Goal: Task Accomplishment & Management: Manage account settings

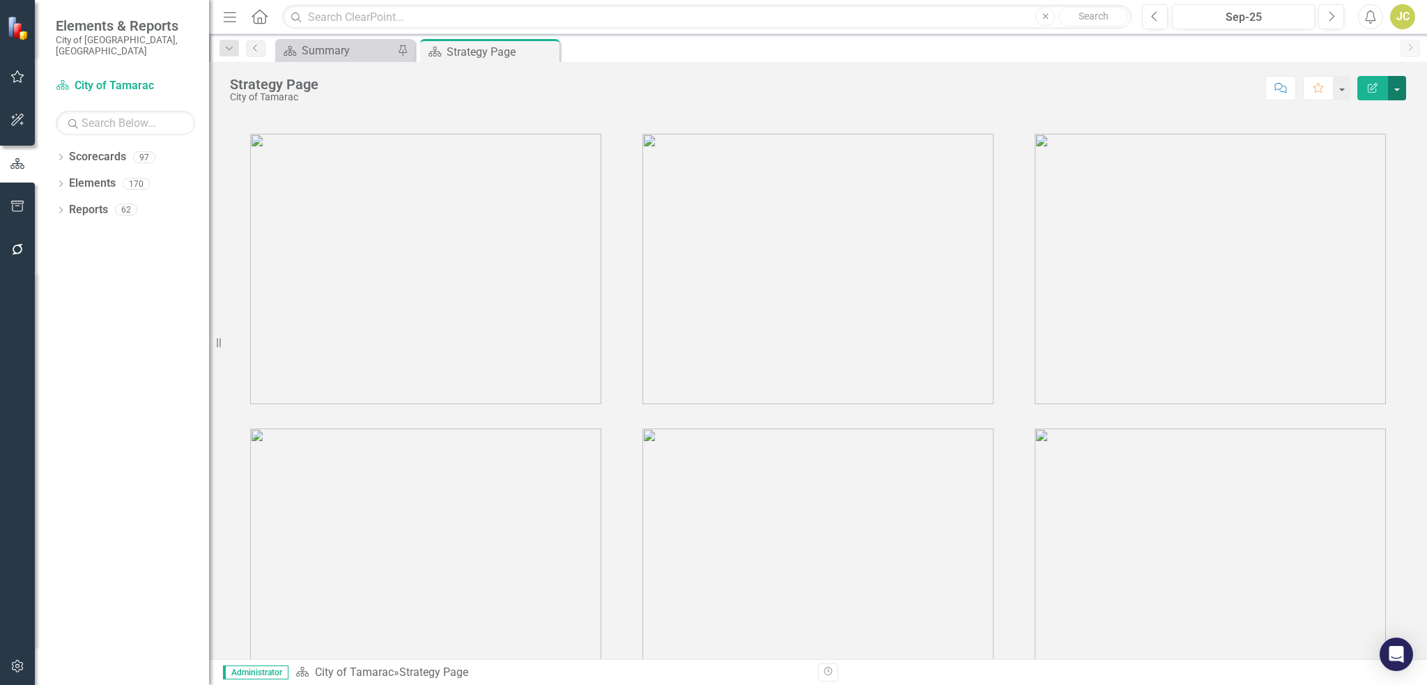
click at [1401, 87] on button "button" at bounding box center [1397, 88] width 18 height 24
click at [1413, 50] on icon "Next" at bounding box center [1409, 47] width 11 height 8
click at [1408, 17] on div "JC" at bounding box center [1402, 16] width 25 height 25
click at [1058, 78] on div "Score: N/A Sep-25 Completed Comment Favorite Edit Report" at bounding box center [865, 88] width 1080 height 24
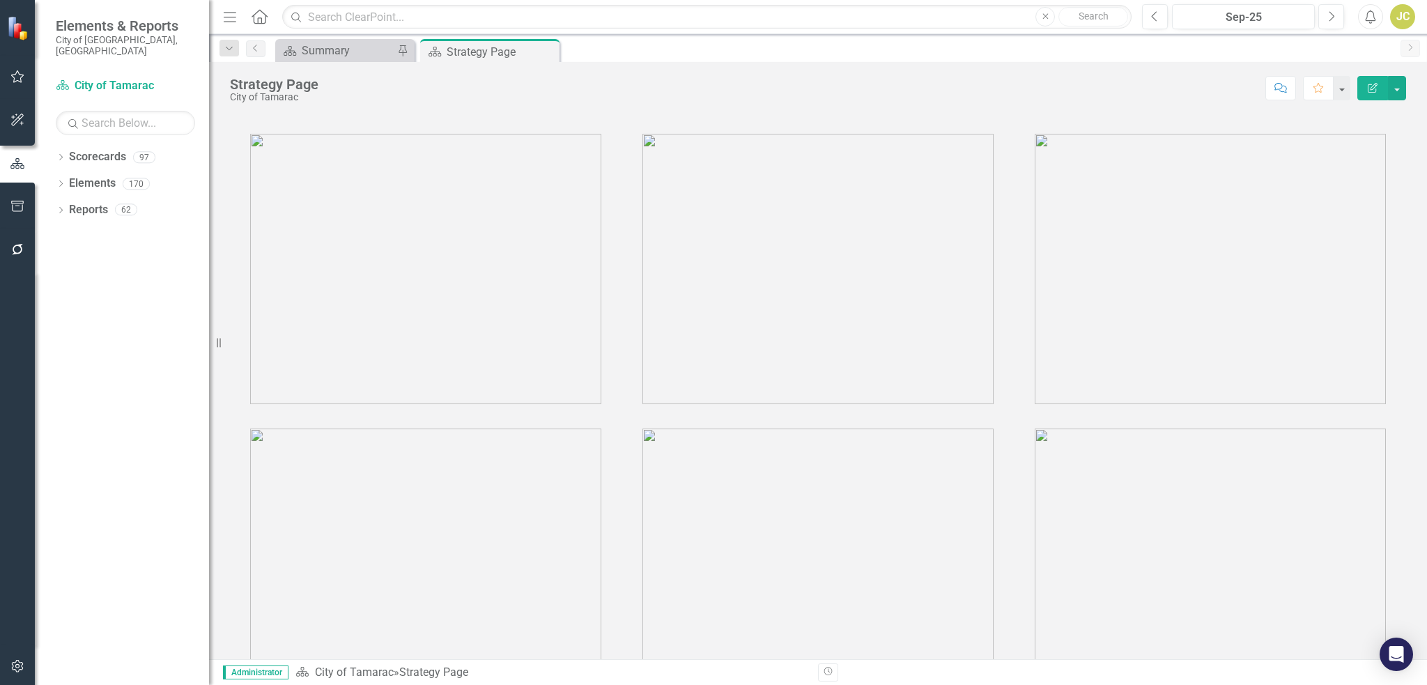
click at [1408, 22] on div "JC" at bounding box center [1402, 16] width 25 height 25
click at [1355, 150] on link "Settings System Setup" at bounding box center [1359, 148] width 110 height 26
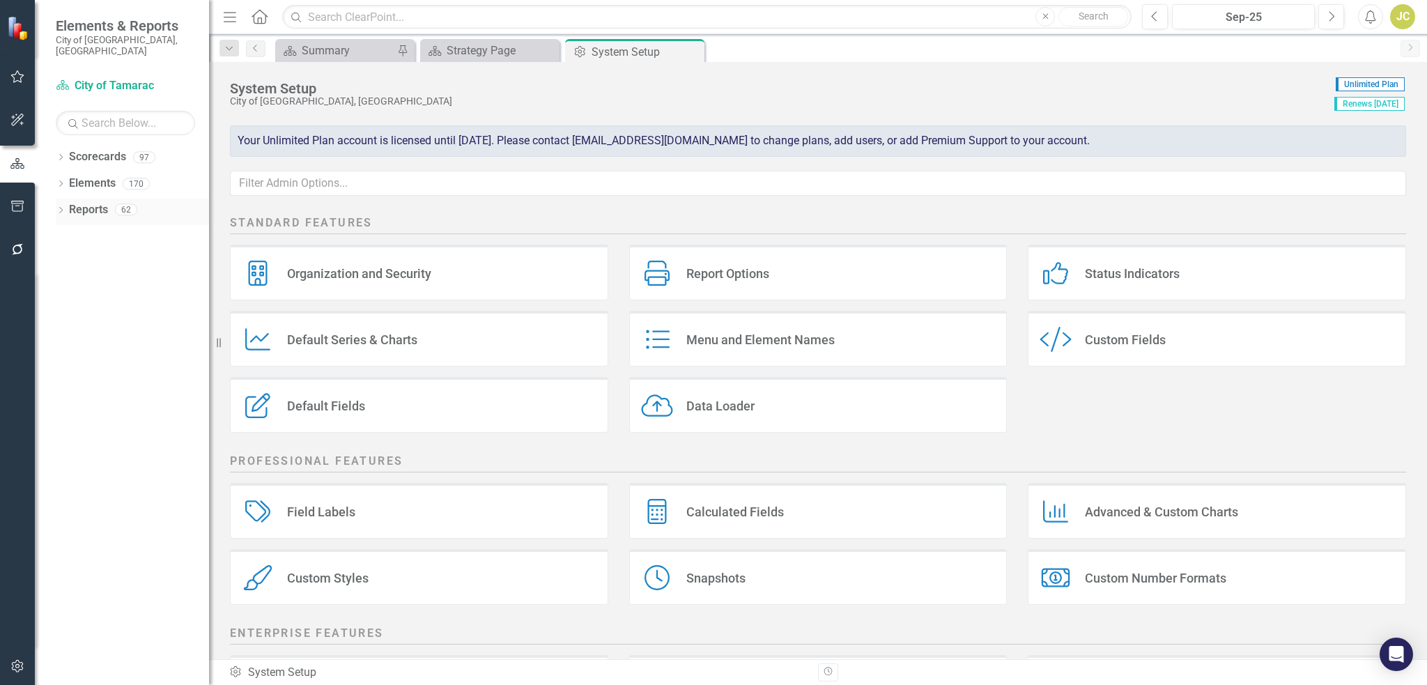
click at [60, 208] on icon "Dropdown" at bounding box center [61, 212] width 10 height 8
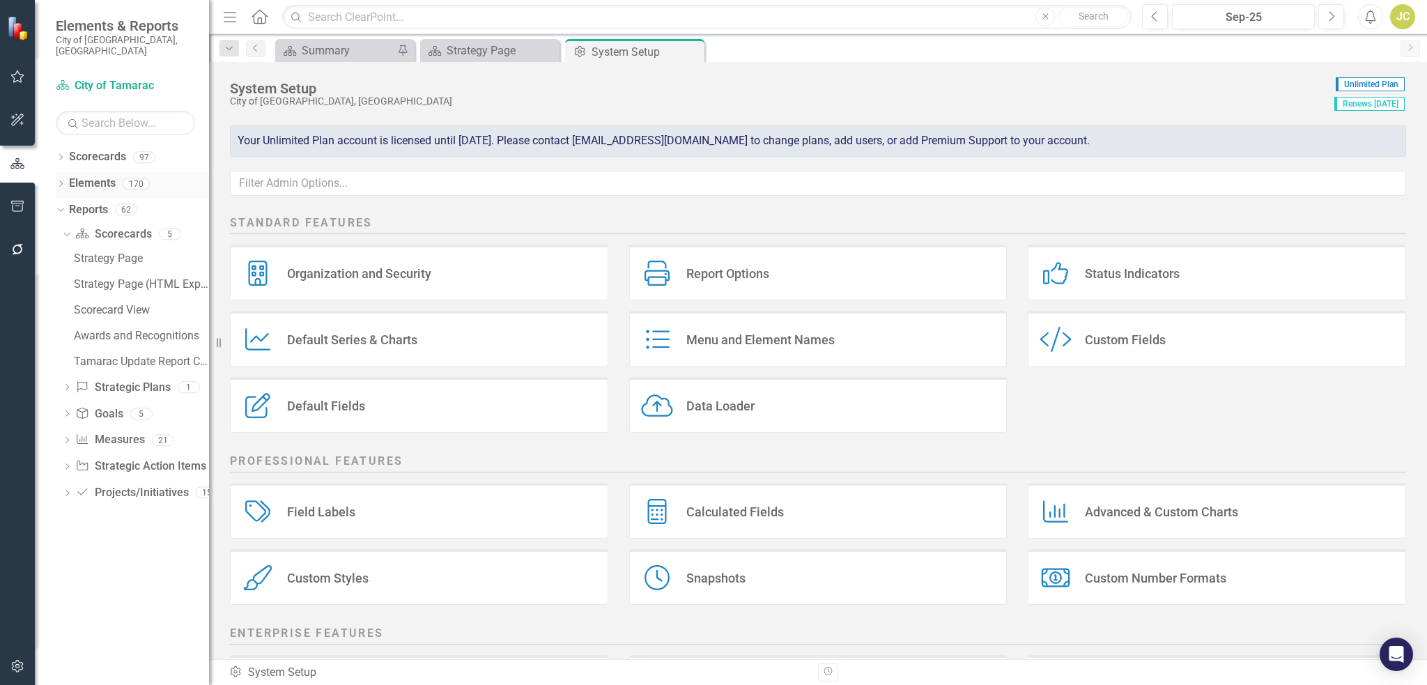
click at [61, 181] on icon "Dropdown" at bounding box center [61, 185] width 10 height 8
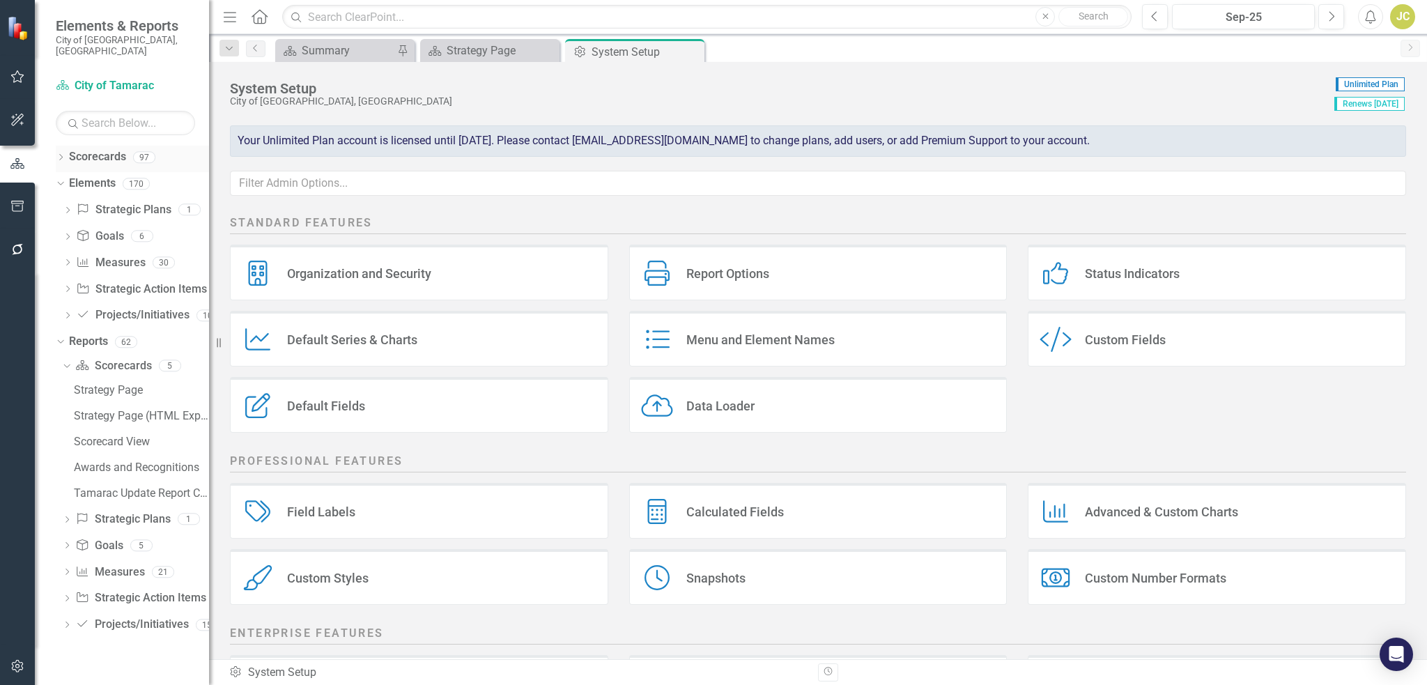
click at [60, 155] on icon "Dropdown" at bounding box center [61, 159] width 10 height 8
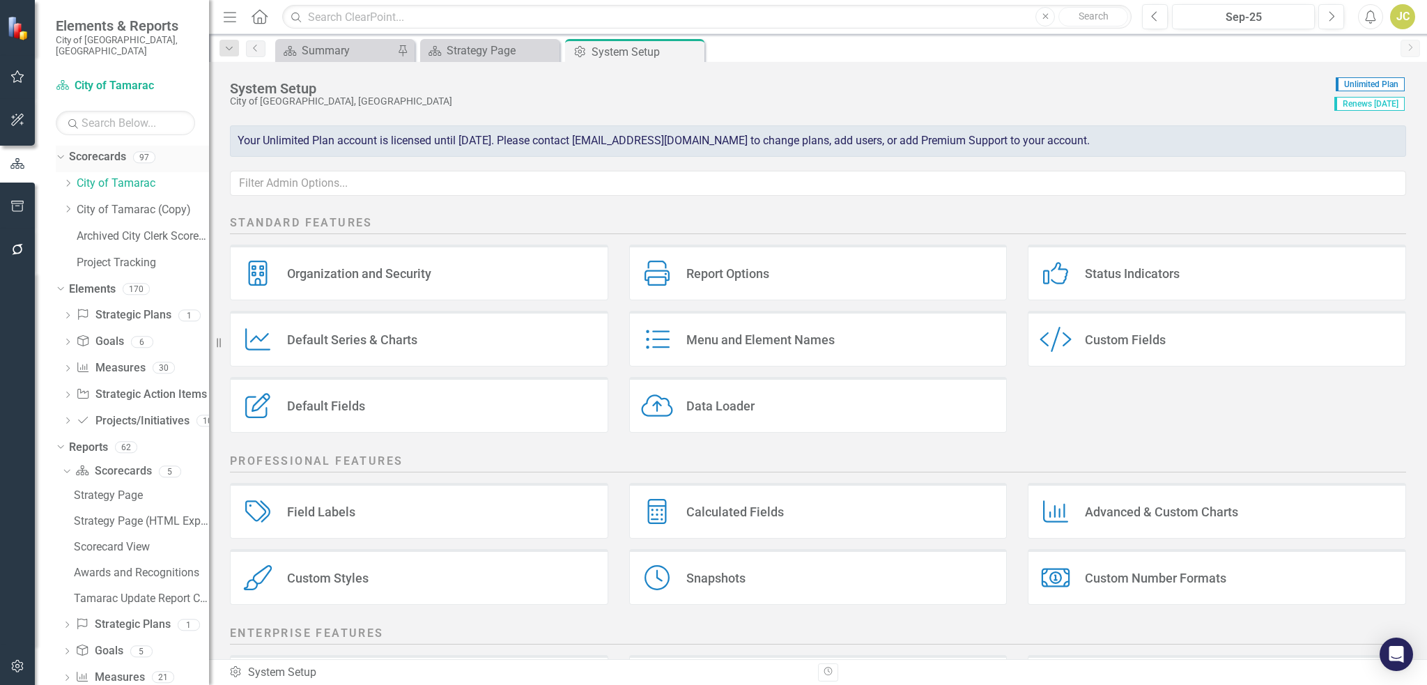
click at [60, 155] on icon at bounding box center [60, 156] width 6 height 3
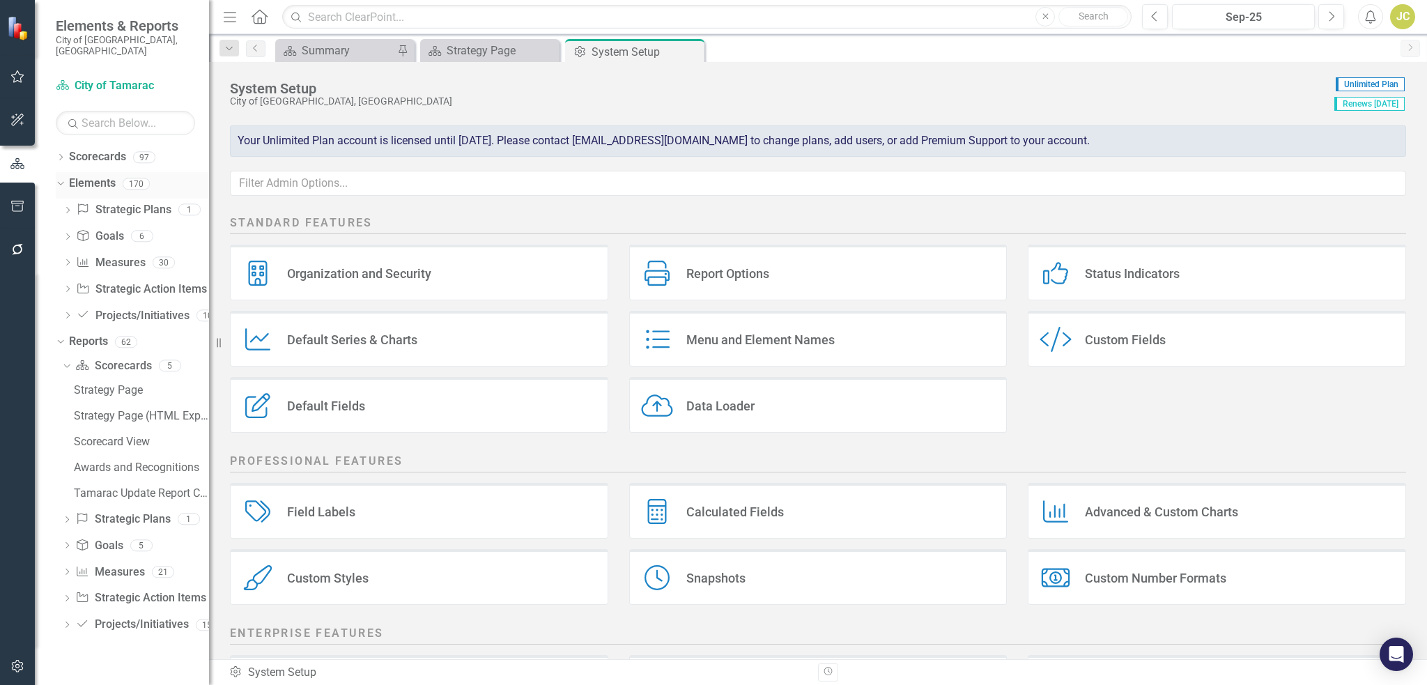
click at [59, 178] on icon "Dropdown" at bounding box center [59, 183] width 8 height 10
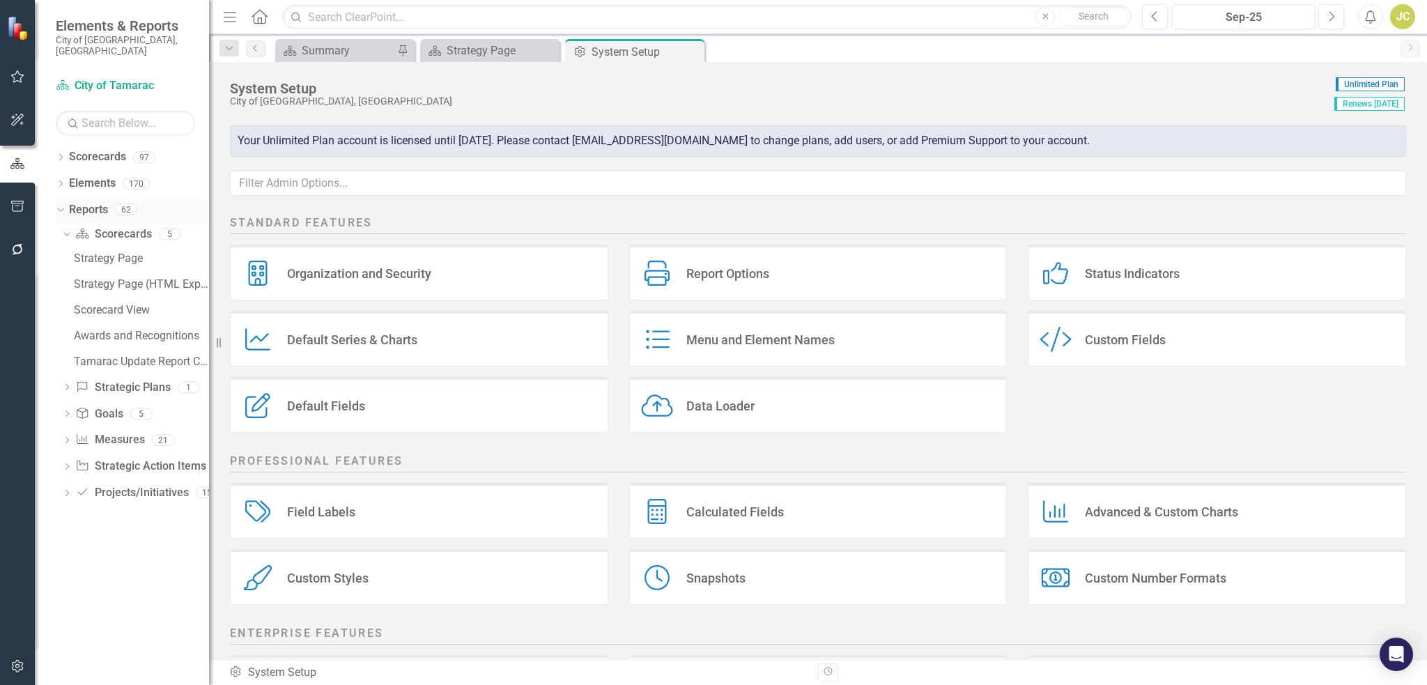
click at [59, 204] on icon "Dropdown" at bounding box center [59, 209] width 8 height 10
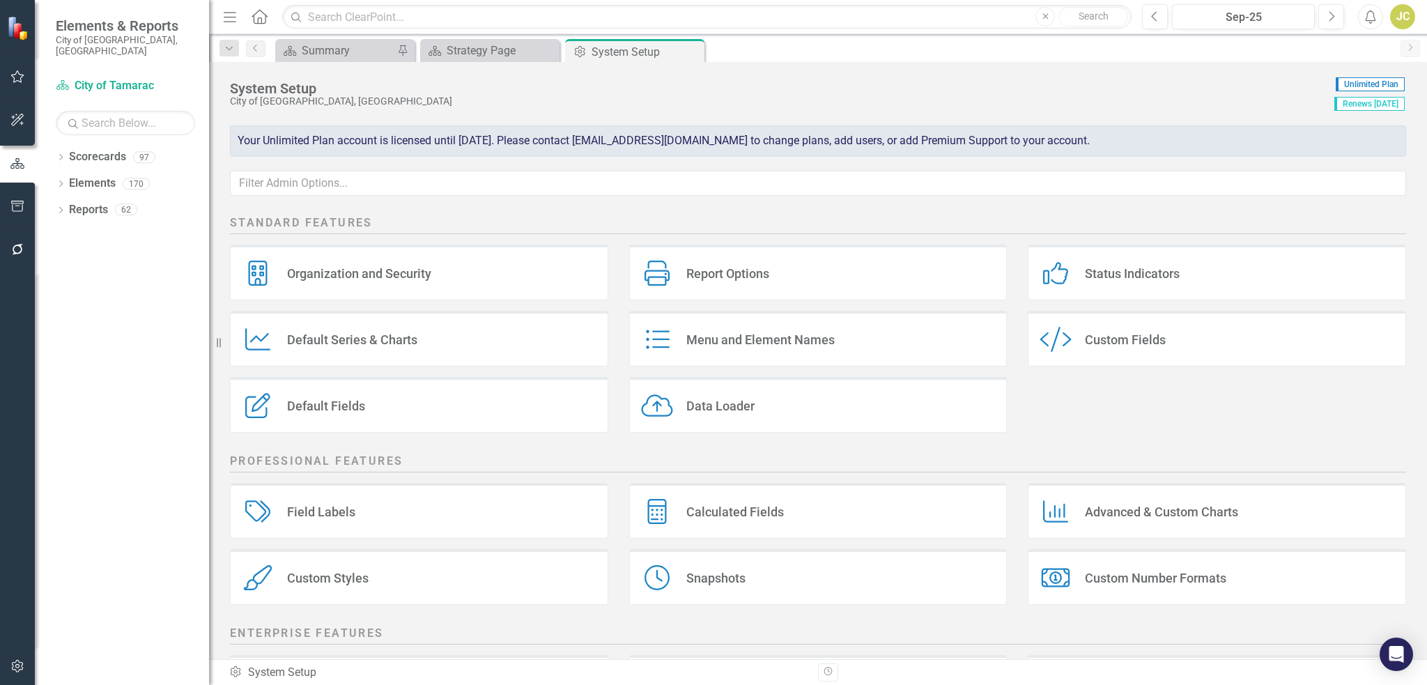
click at [479, 102] on div "City of [GEOGRAPHIC_DATA], [GEOGRAPHIC_DATA]" at bounding box center [778, 101] width 1097 height 10
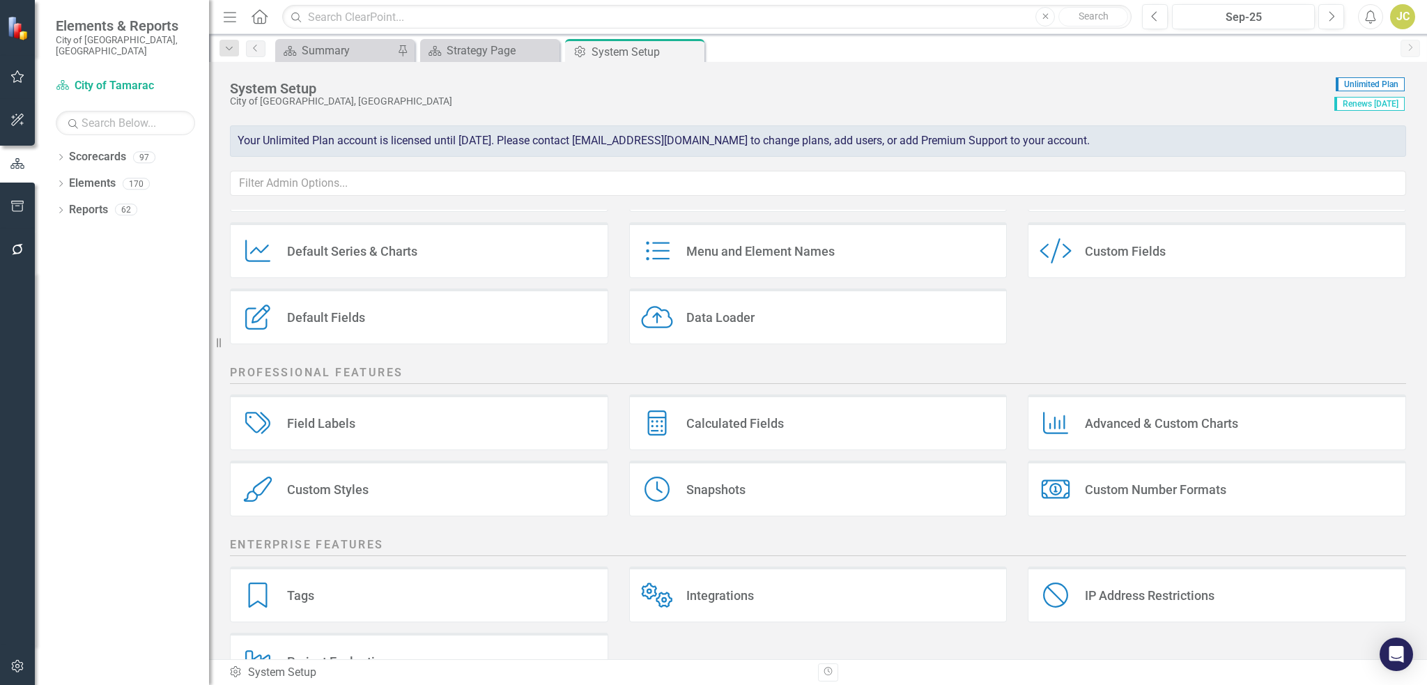
scroll to position [139, 0]
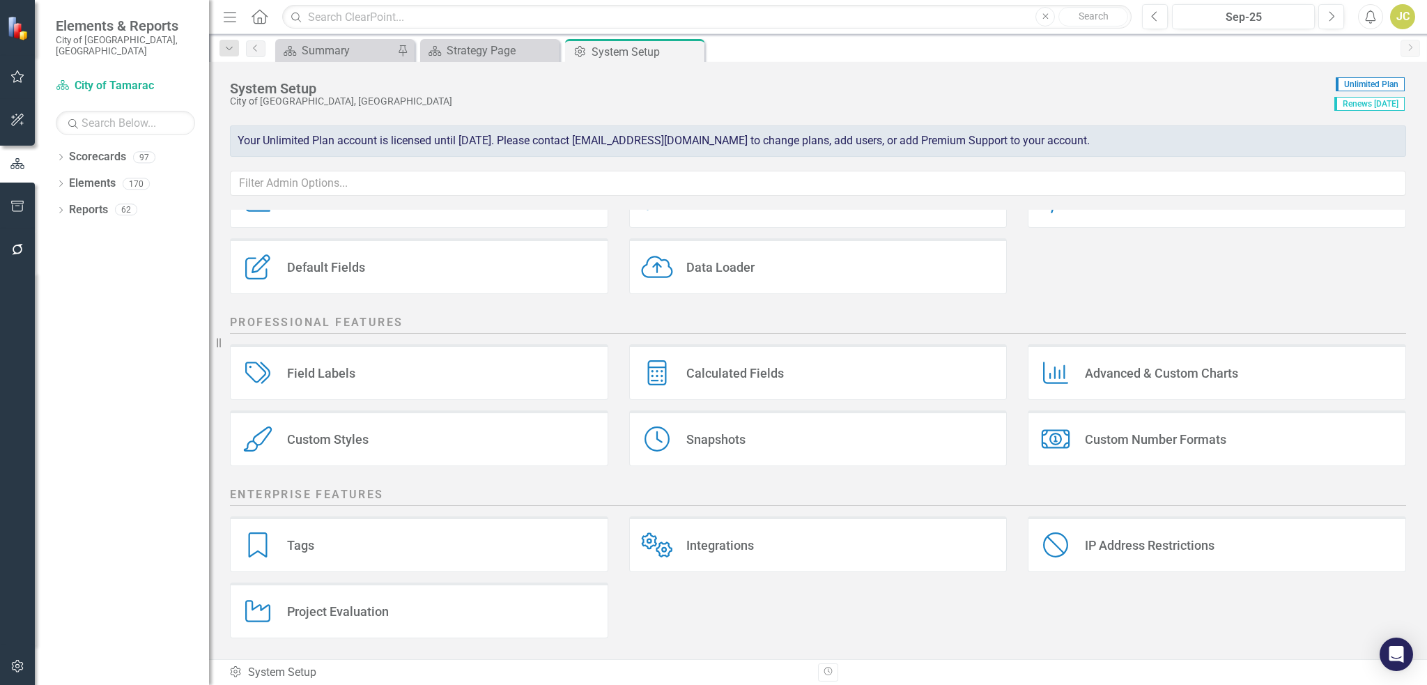
click at [412, 96] on div "City of [GEOGRAPHIC_DATA], [GEOGRAPHIC_DATA]" at bounding box center [778, 101] width 1097 height 10
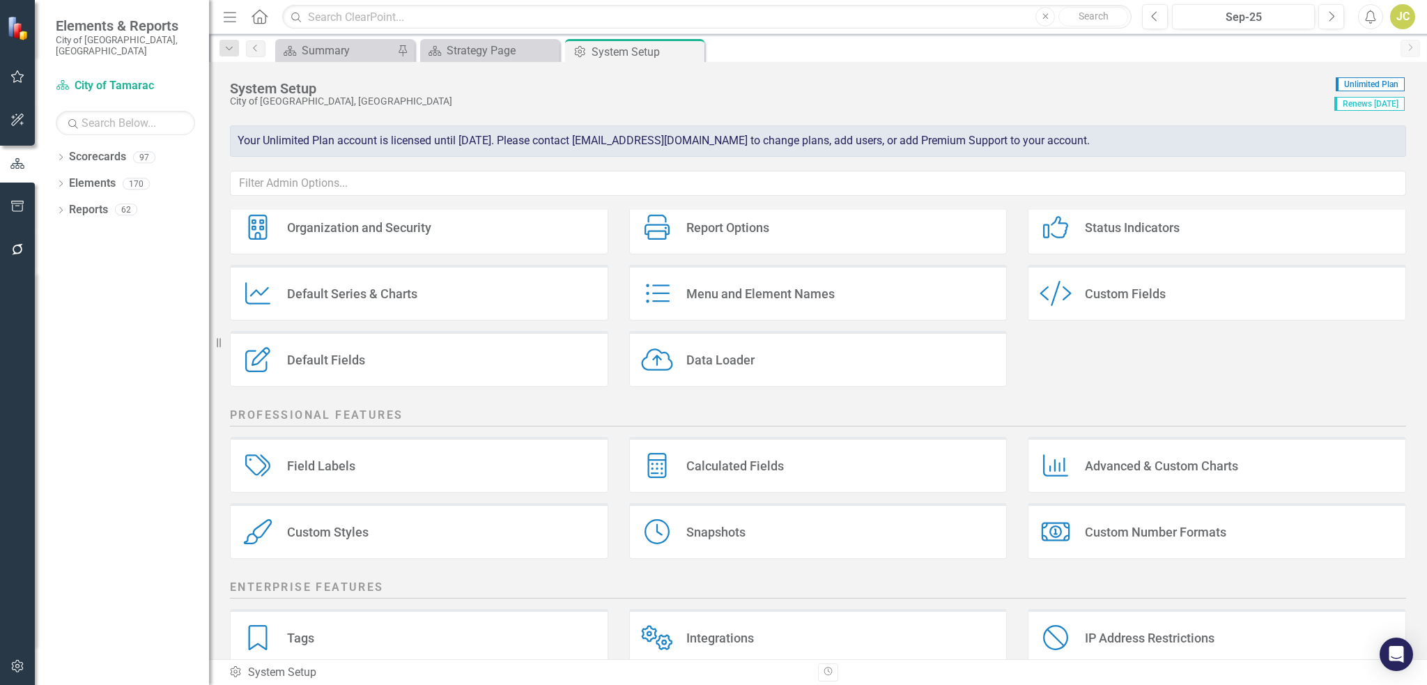
scroll to position [0, 0]
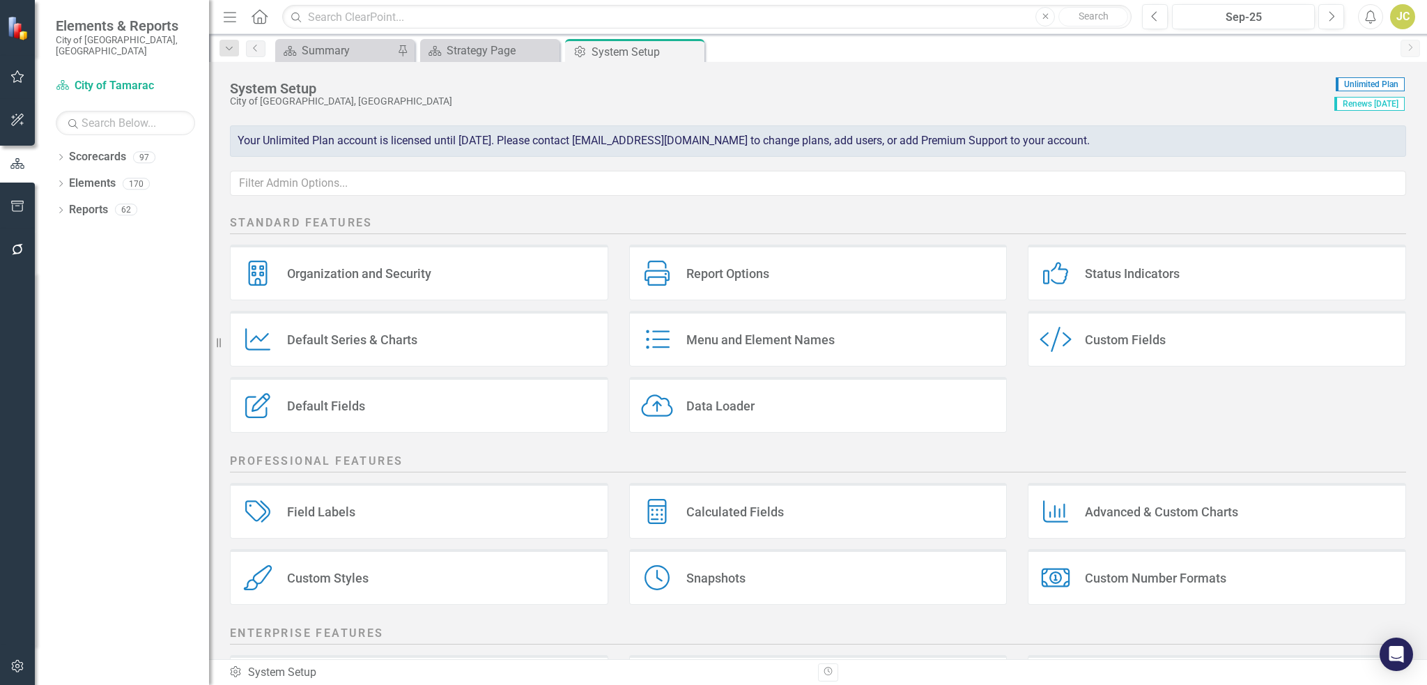
click at [711, 274] on div "Report Options" at bounding box center [727, 273] width 83 height 16
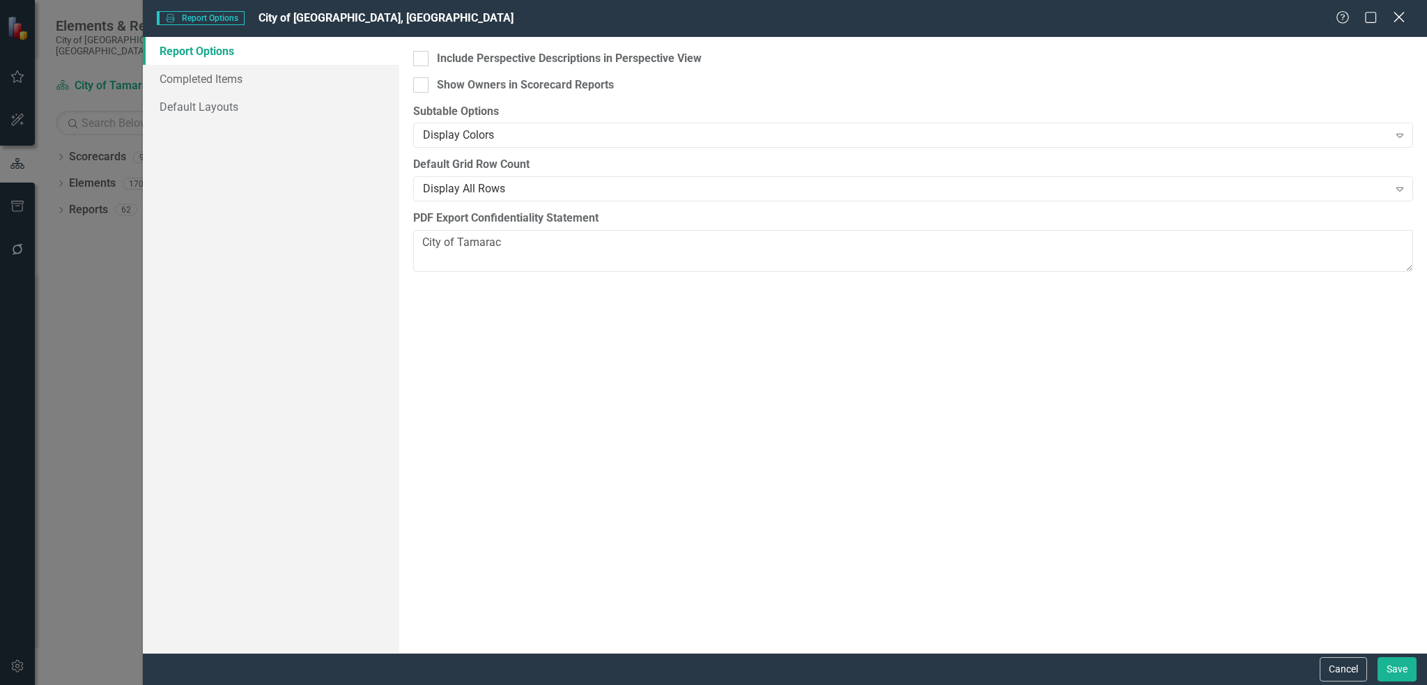
click at [1399, 19] on icon "Close" at bounding box center [1398, 16] width 17 height 13
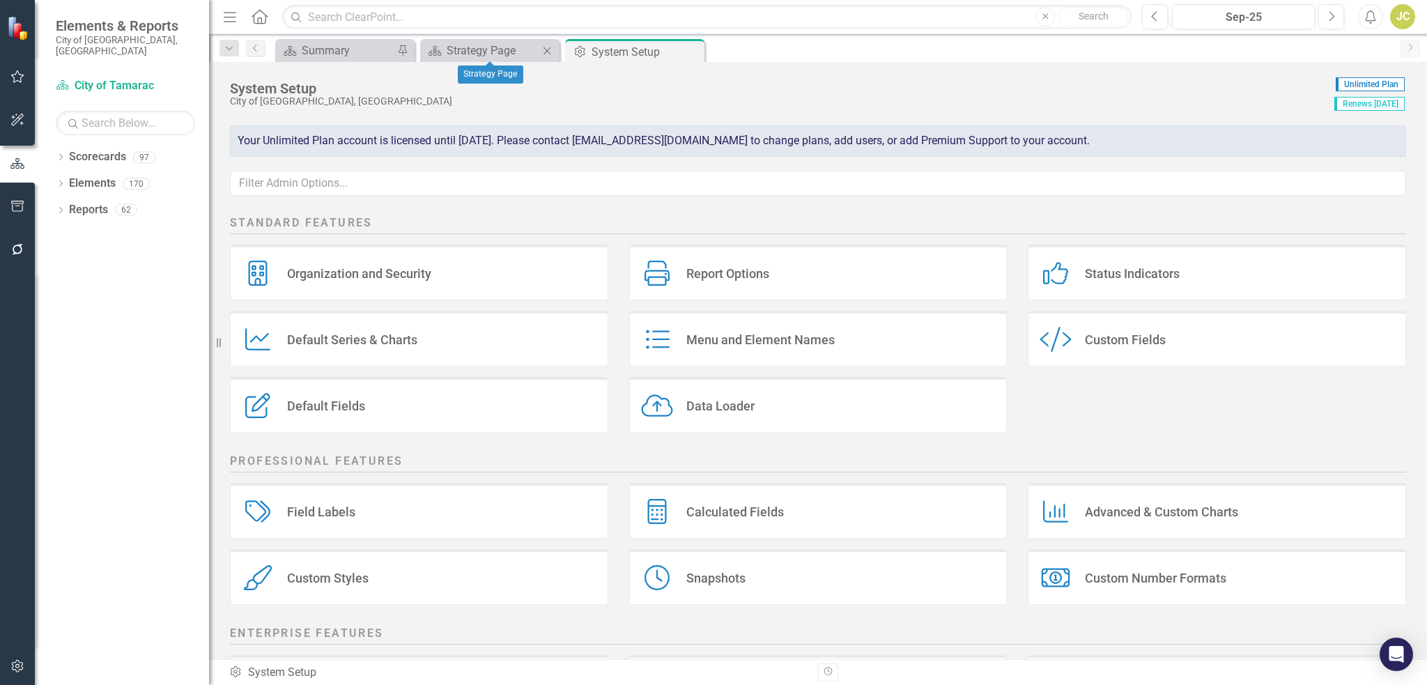
click at [548, 49] on icon "Close" at bounding box center [547, 50] width 14 height 11
click at [230, 17] on icon "button" at bounding box center [230, 17] width 13 height 10
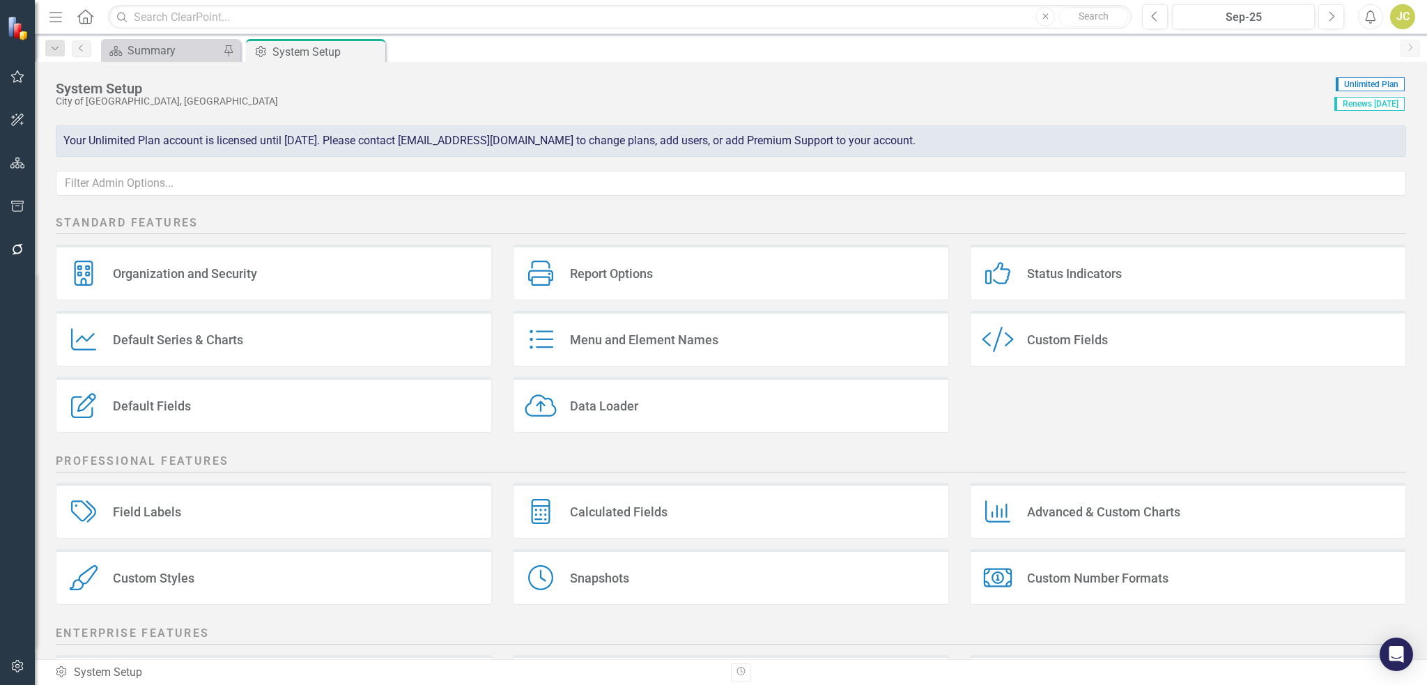
click at [54, 15] on icon "Menu" at bounding box center [56, 16] width 18 height 15
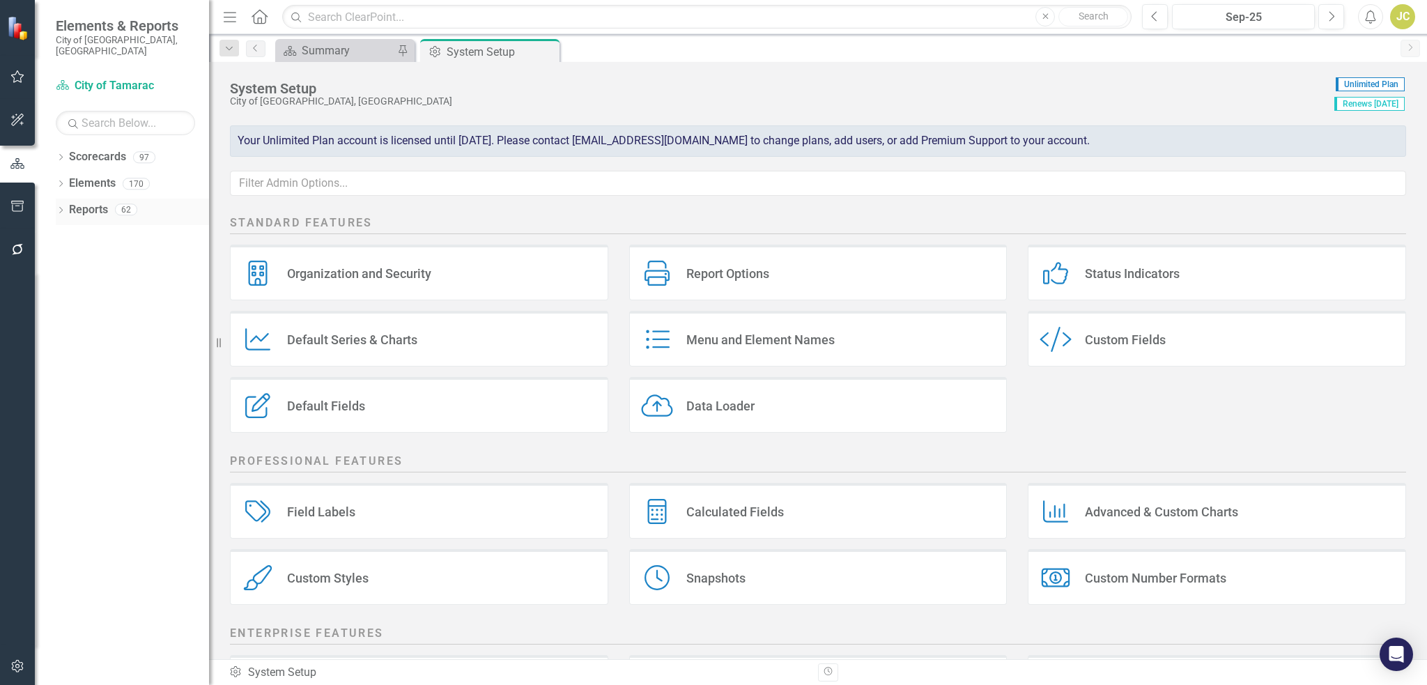
click at [62, 208] on icon "Dropdown" at bounding box center [61, 212] width 10 height 8
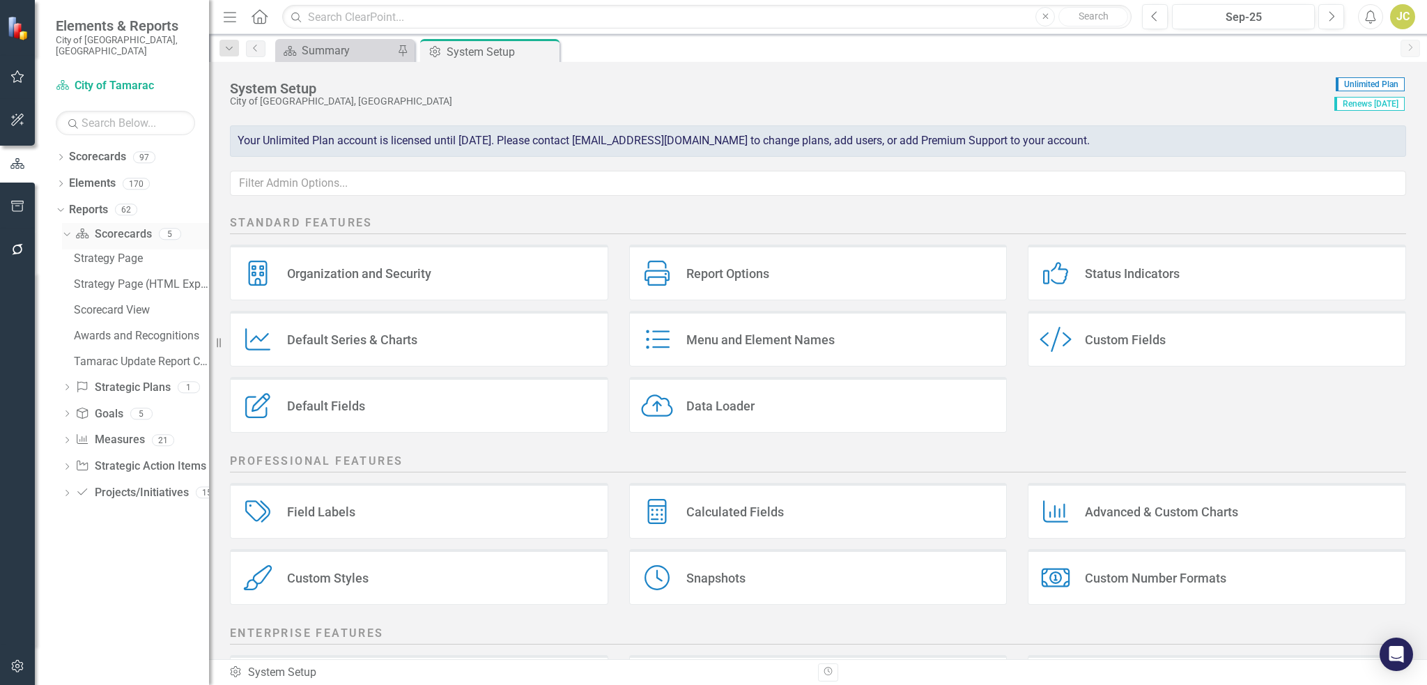
click at [68, 228] on icon "Dropdown" at bounding box center [65, 233] width 8 height 10
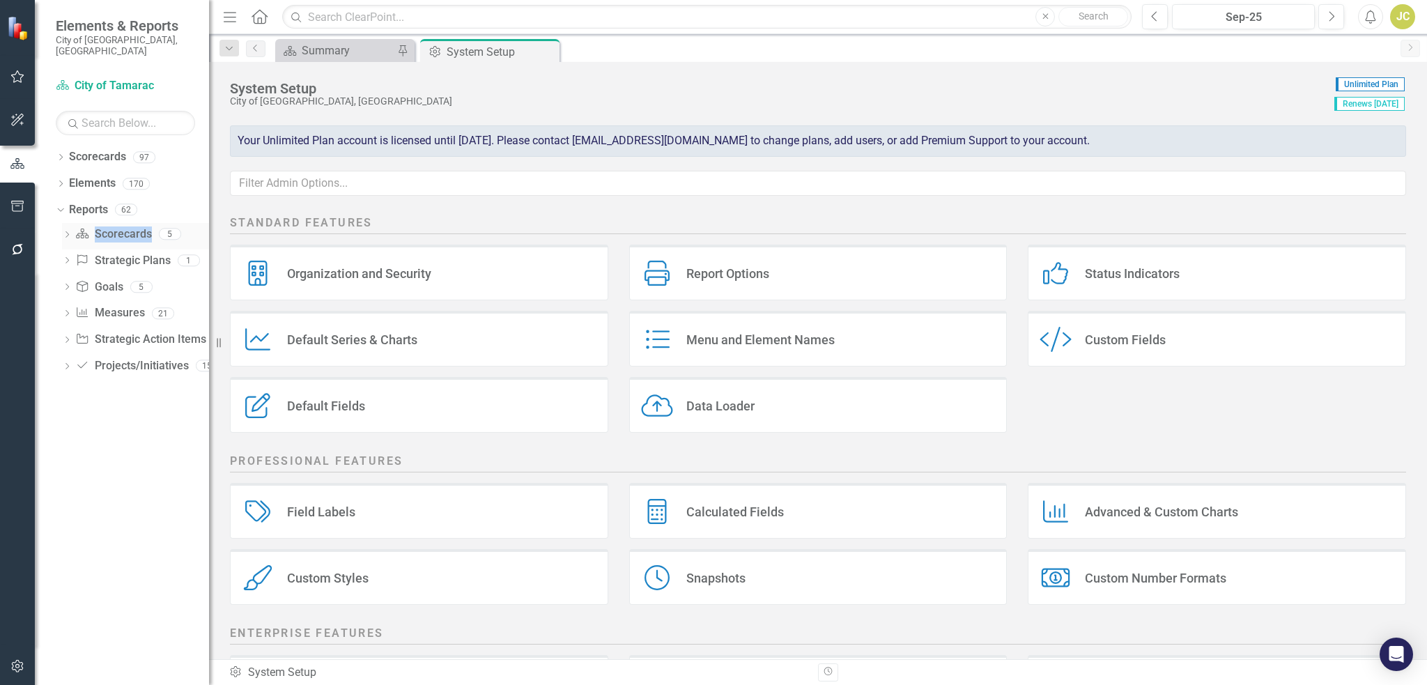
click at [68, 231] on icon at bounding box center [66, 234] width 3 height 6
click at [68, 228] on icon "Dropdown" at bounding box center [65, 233] width 8 height 10
click at [1396, 16] on div "JC" at bounding box center [1402, 16] width 25 height 25
click at [1347, 169] on link "icon.portal Success Portal" at bounding box center [1359, 174] width 110 height 26
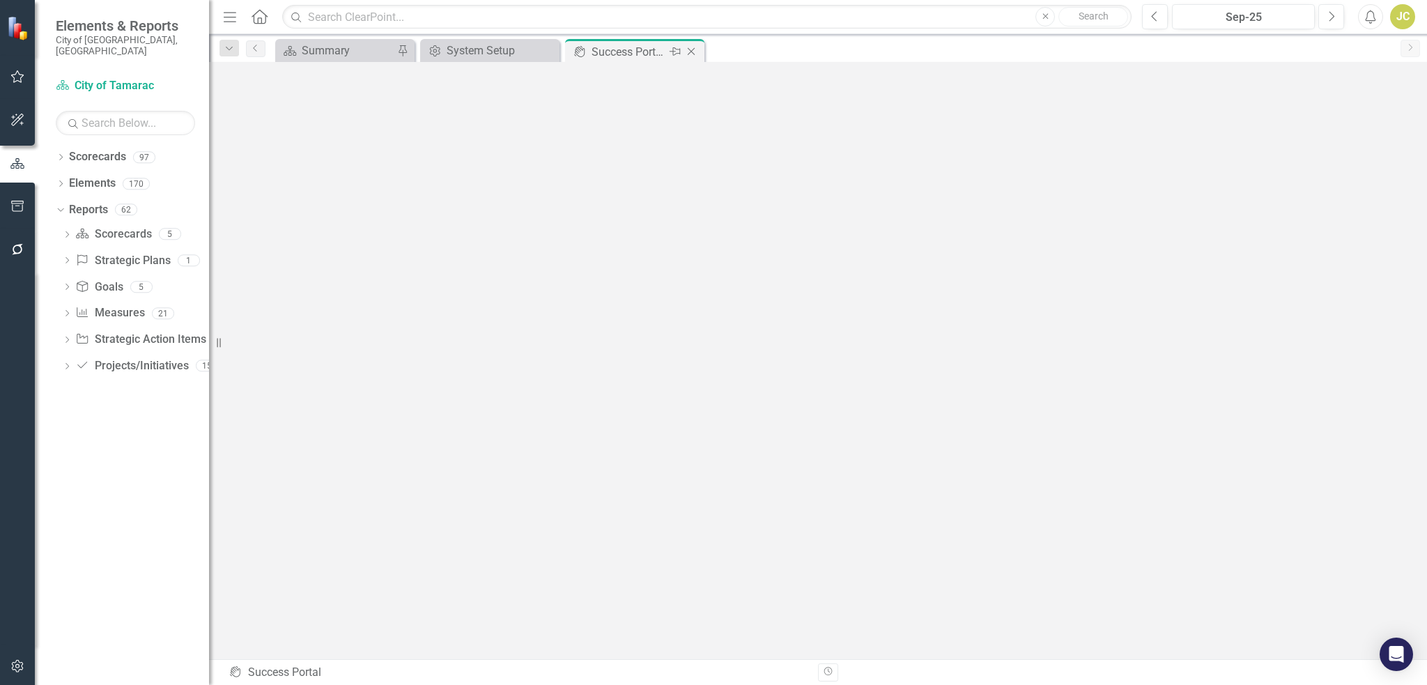
click at [692, 49] on icon "Close" at bounding box center [691, 51] width 14 height 11
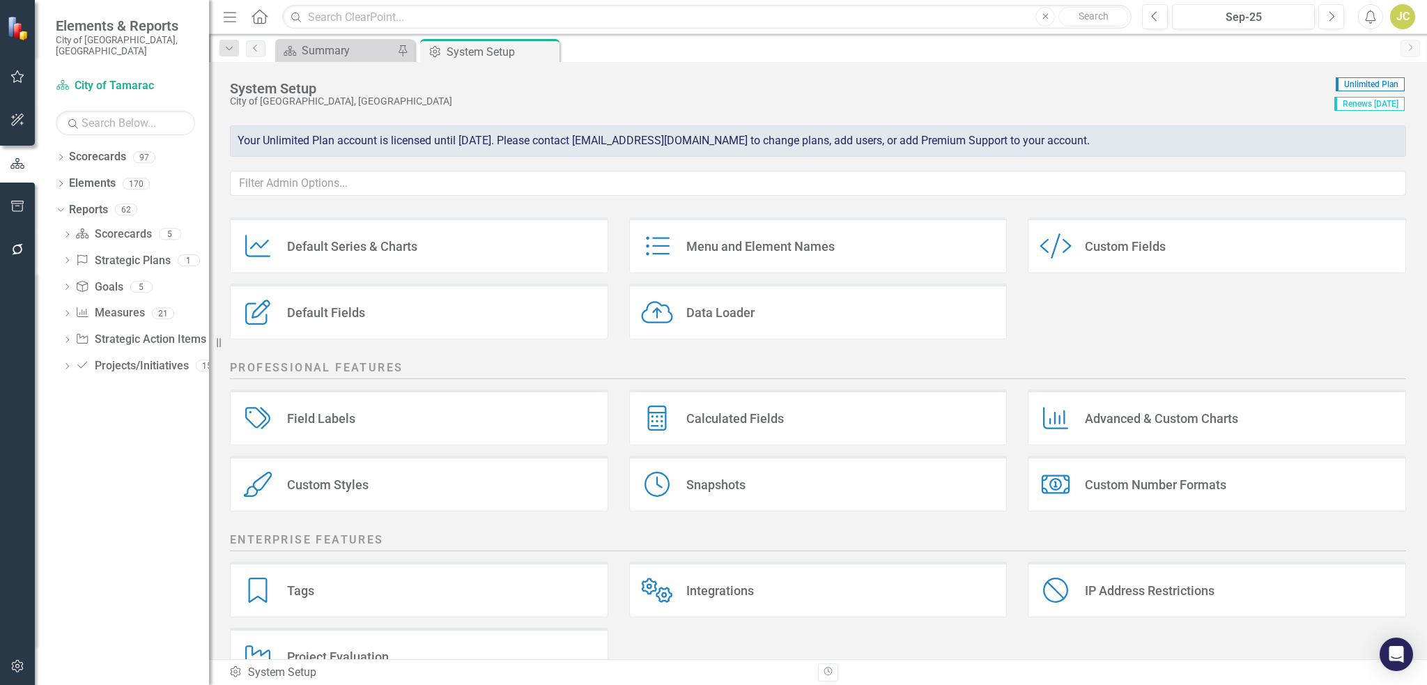
scroll to position [139, 0]
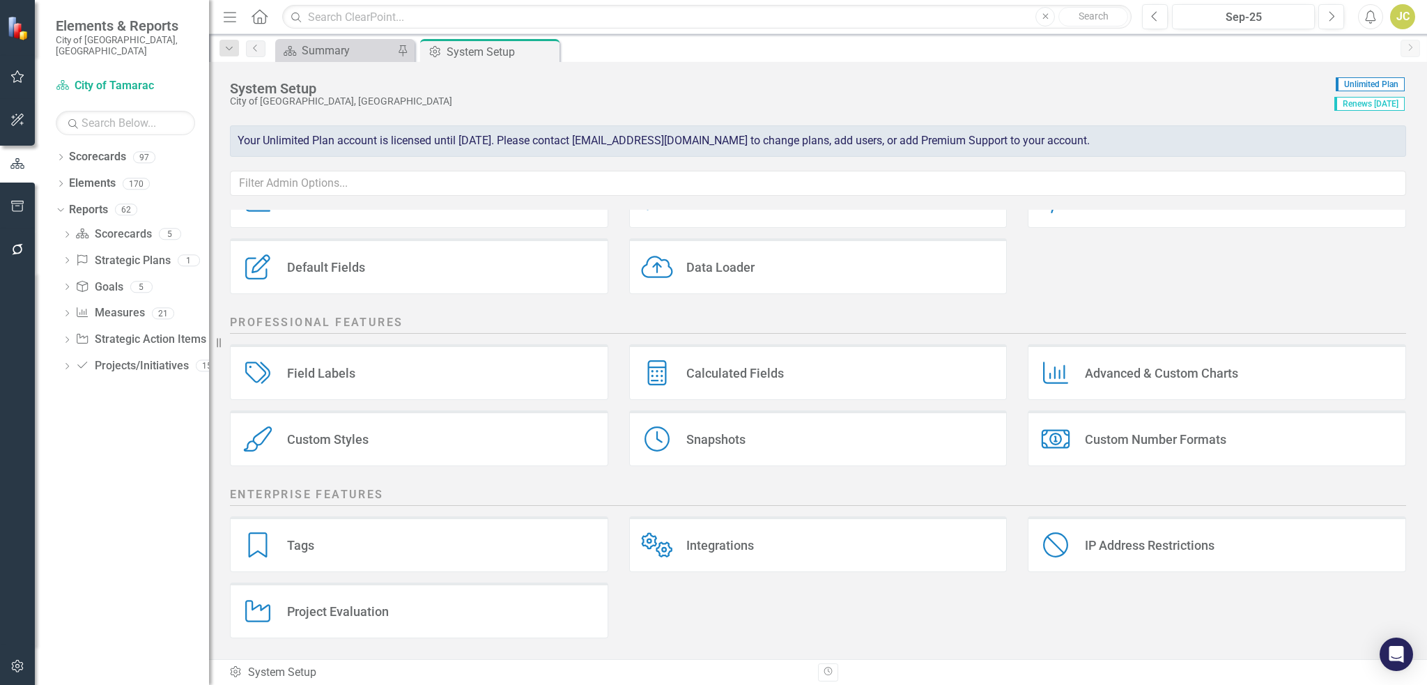
click at [724, 550] on div "Integrations" at bounding box center [720, 545] width 68 height 16
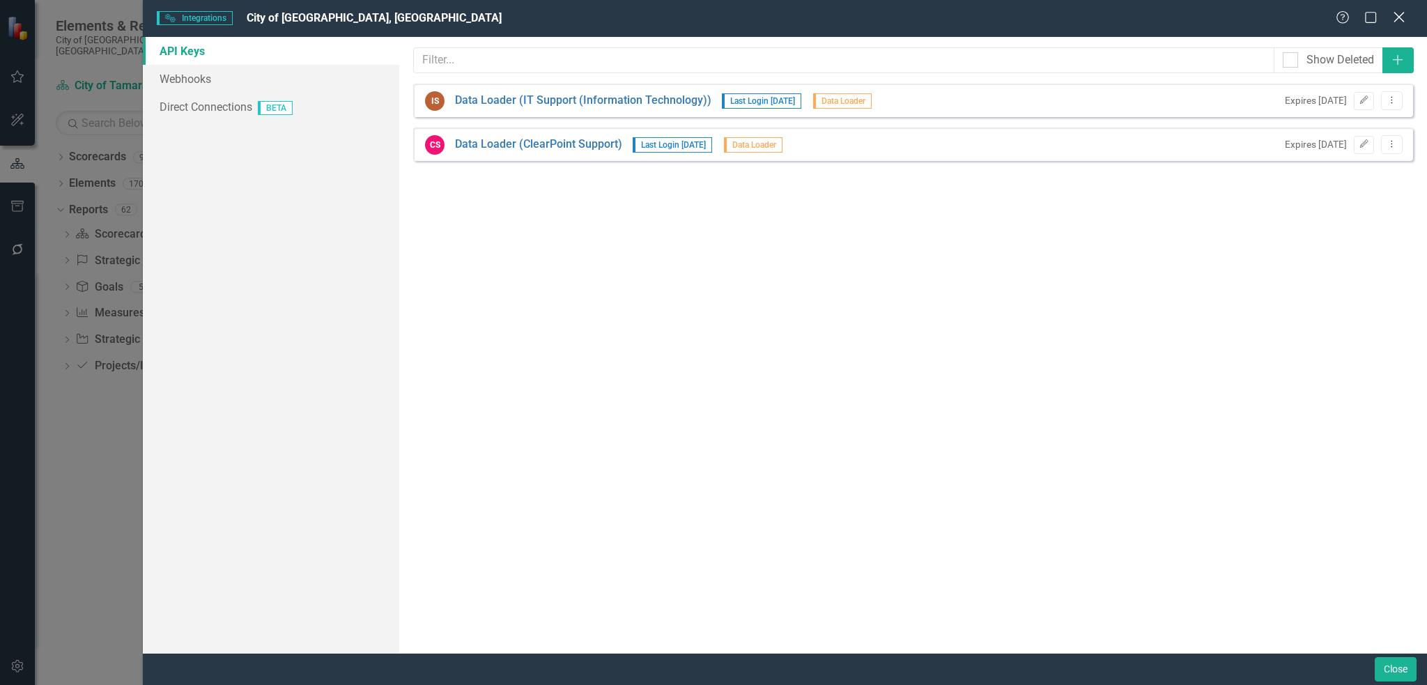
click at [1401, 17] on icon "Close" at bounding box center [1398, 16] width 17 height 13
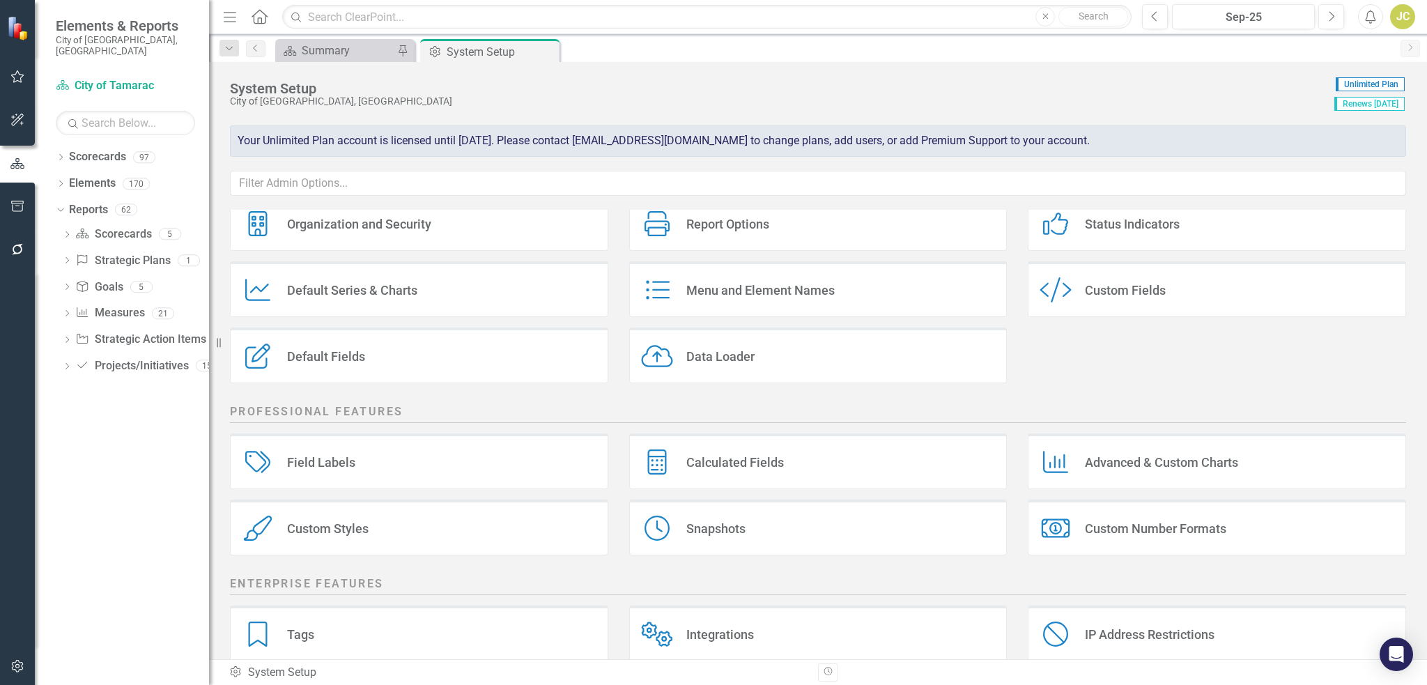
scroll to position [0, 0]
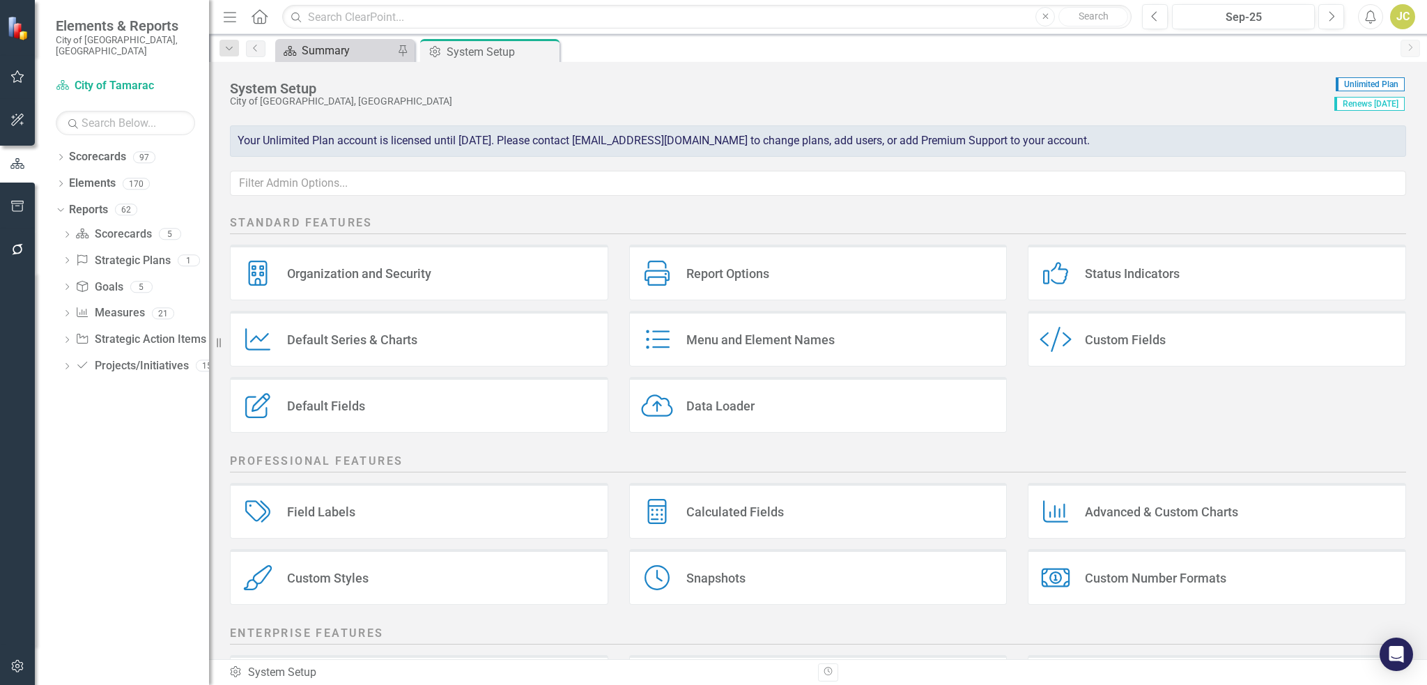
click at [341, 55] on div "Summary" at bounding box center [348, 50] width 92 height 17
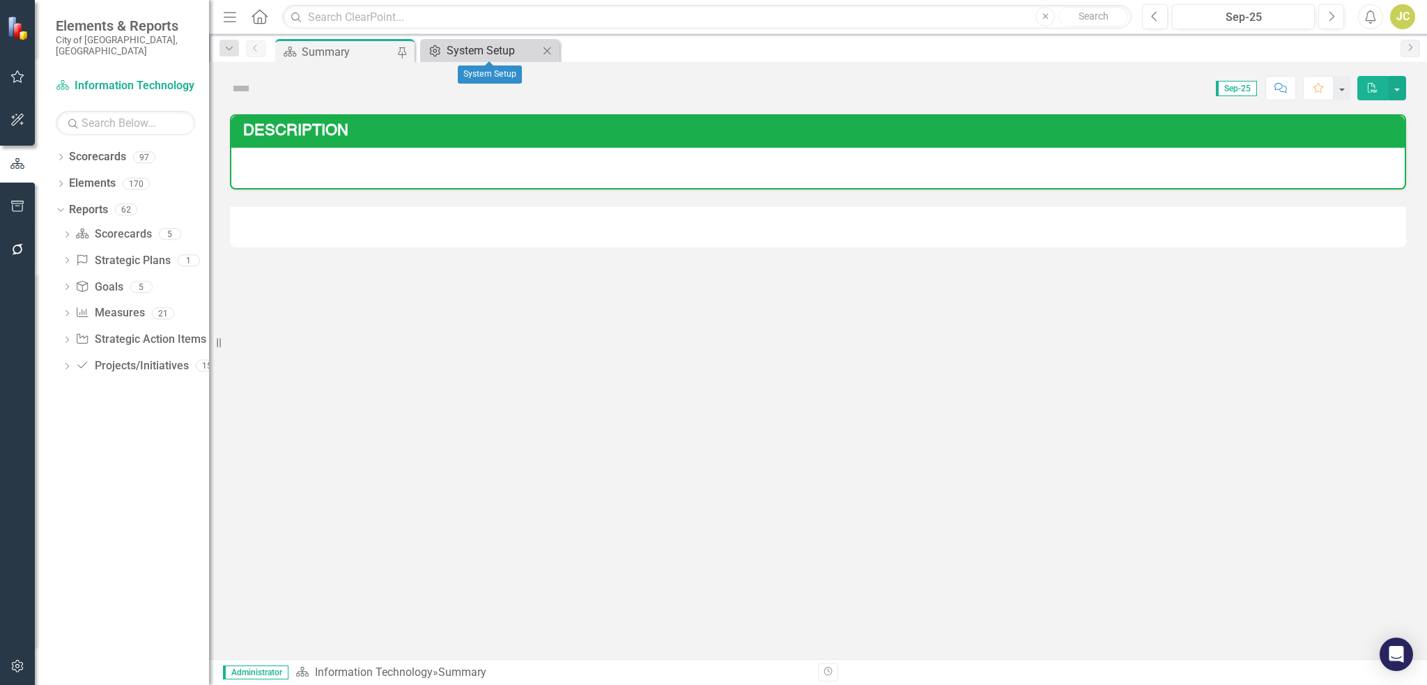
click at [494, 49] on div "System Setup" at bounding box center [493, 50] width 92 height 17
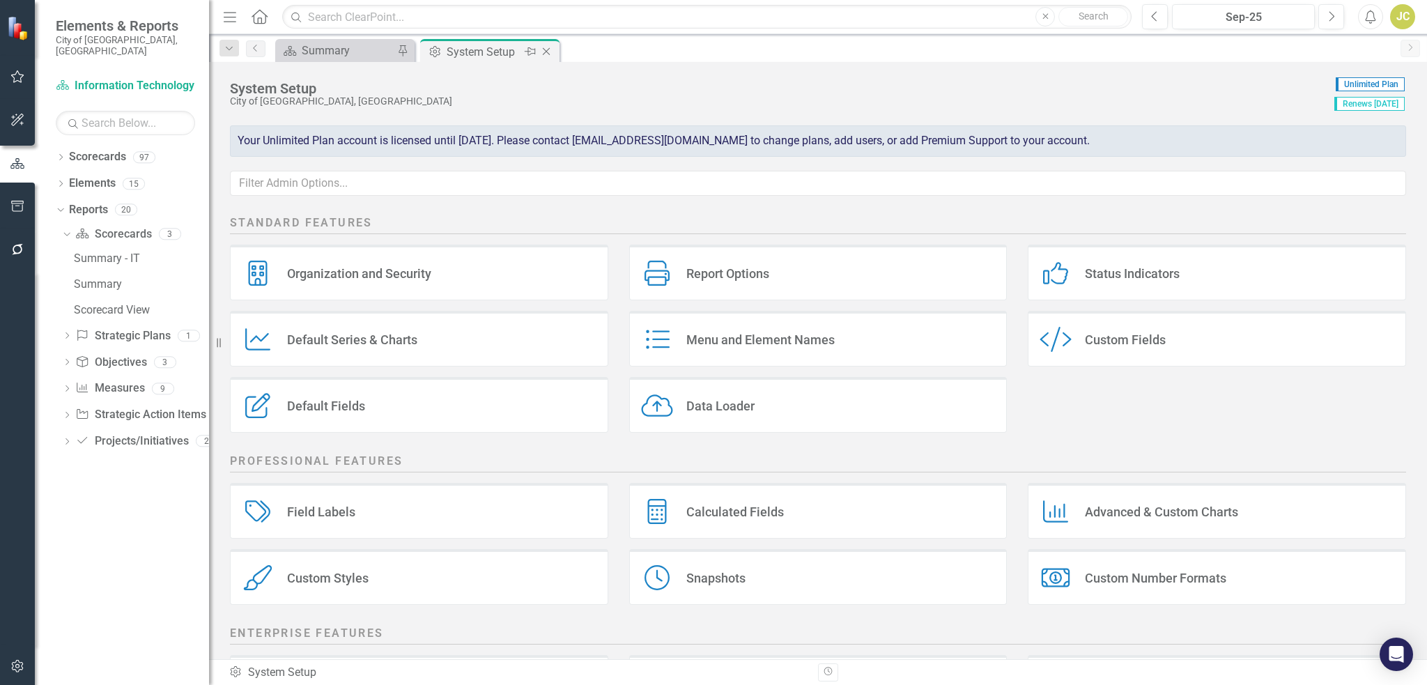
click at [548, 54] on icon "Close" at bounding box center [546, 51] width 14 height 11
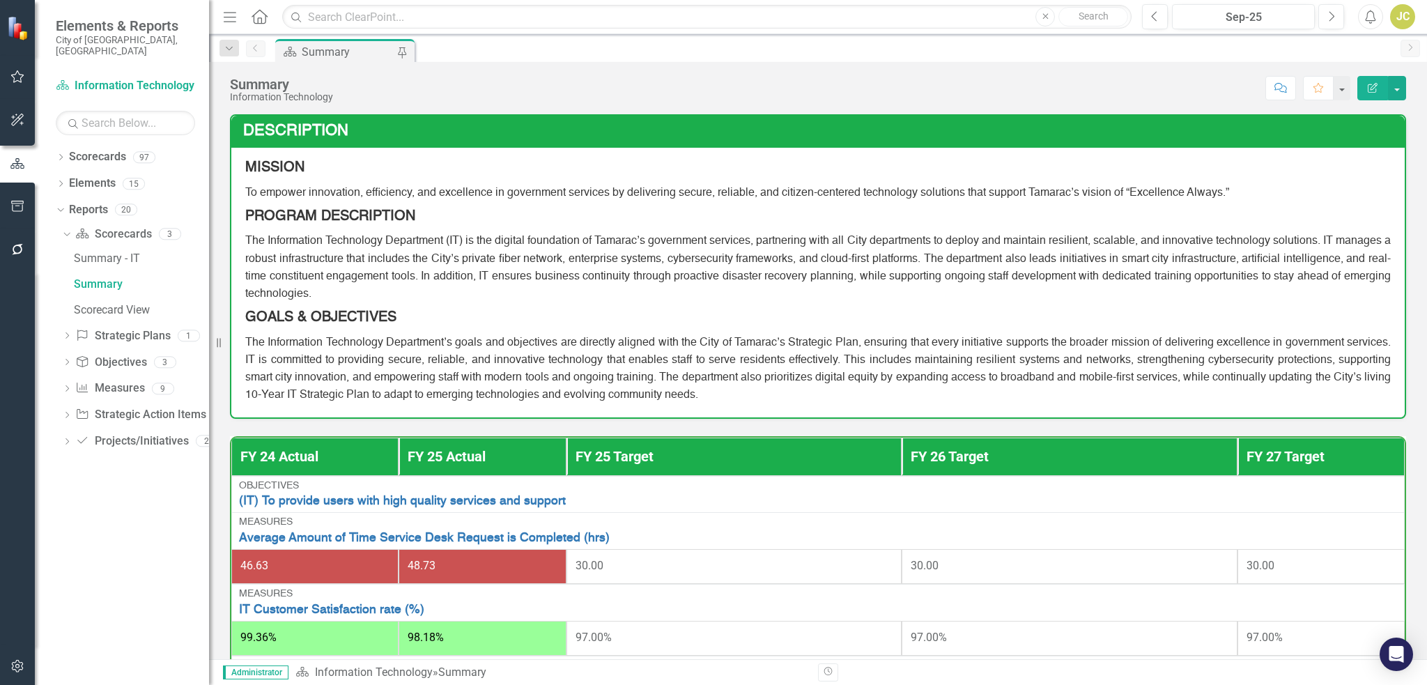
click at [20, 33] on img at bounding box center [19, 28] width 24 height 24
click at [27, 665] on button "button" at bounding box center [17, 666] width 31 height 29
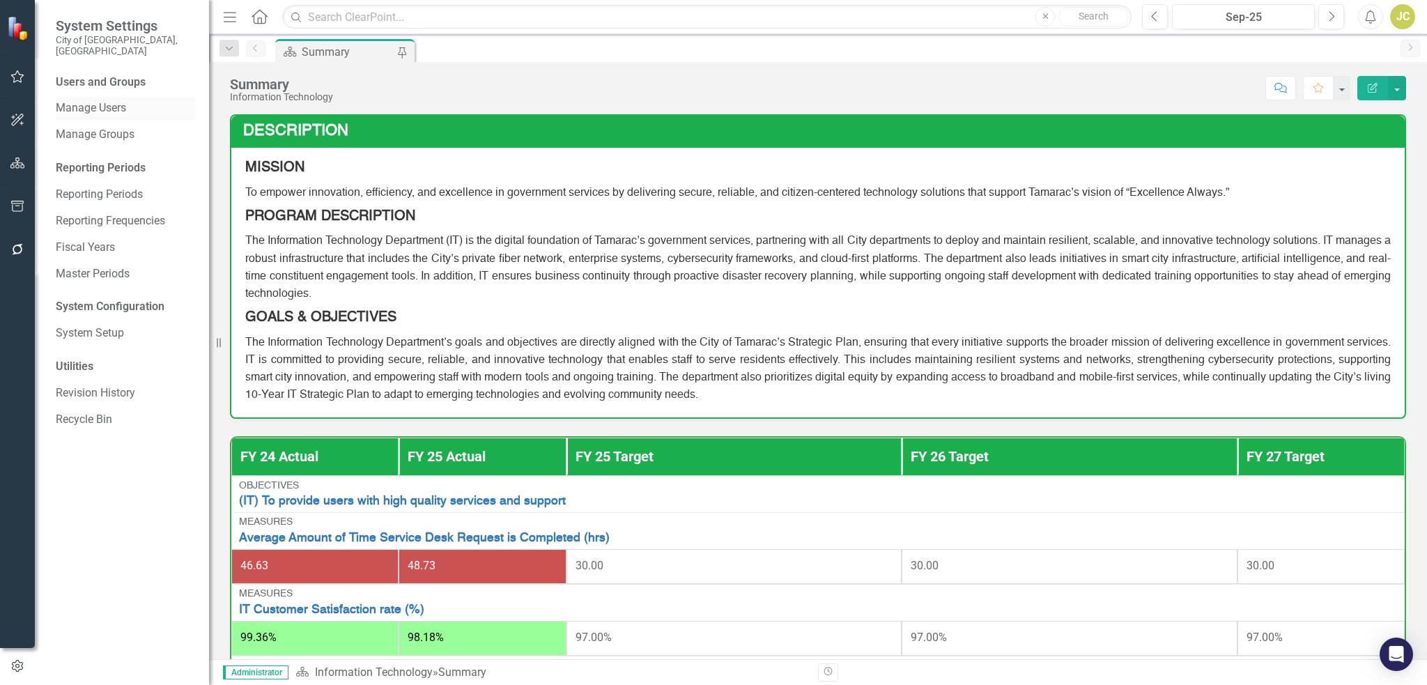
click at [82, 100] on link "Manage Users" at bounding box center [125, 108] width 139 height 16
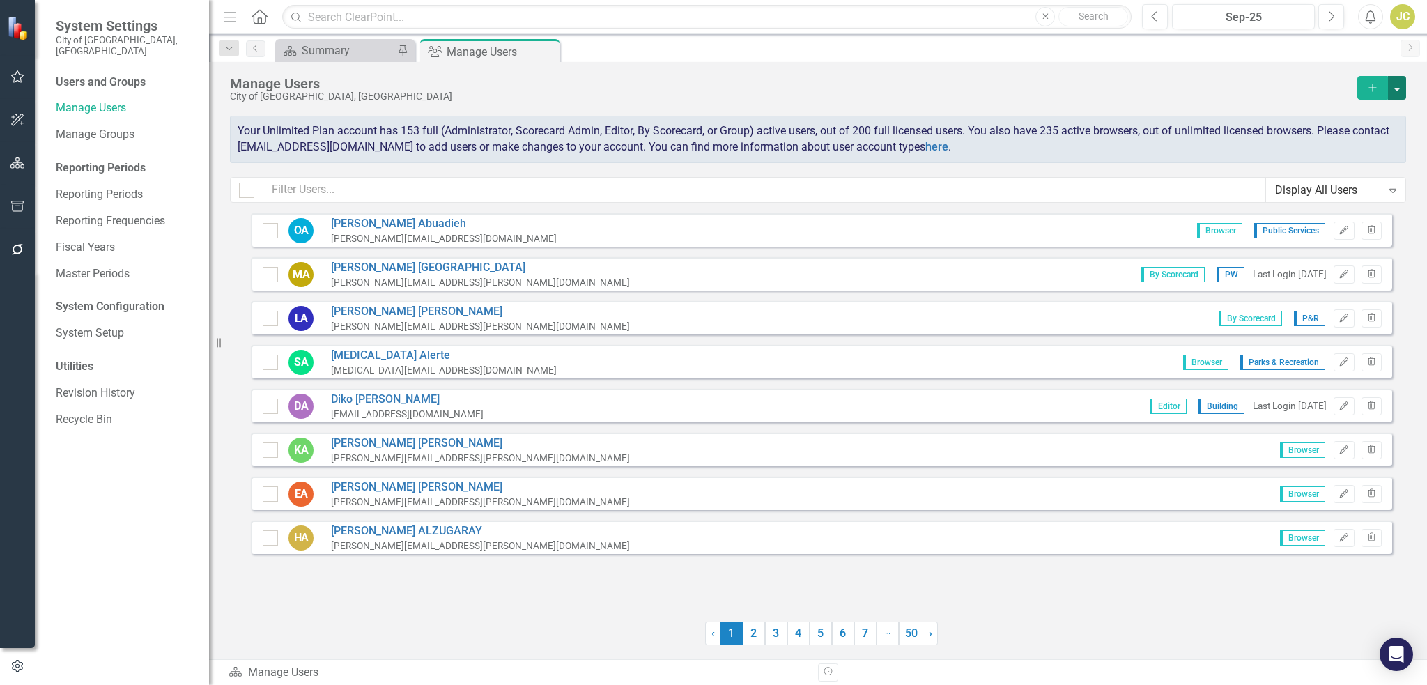
click at [1398, 85] on button "button" at bounding box center [1397, 88] width 18 height 24
click at [1349, 161] on link "Excel File User Access Report" at bounding box center [1340, 165] width 129 height 26
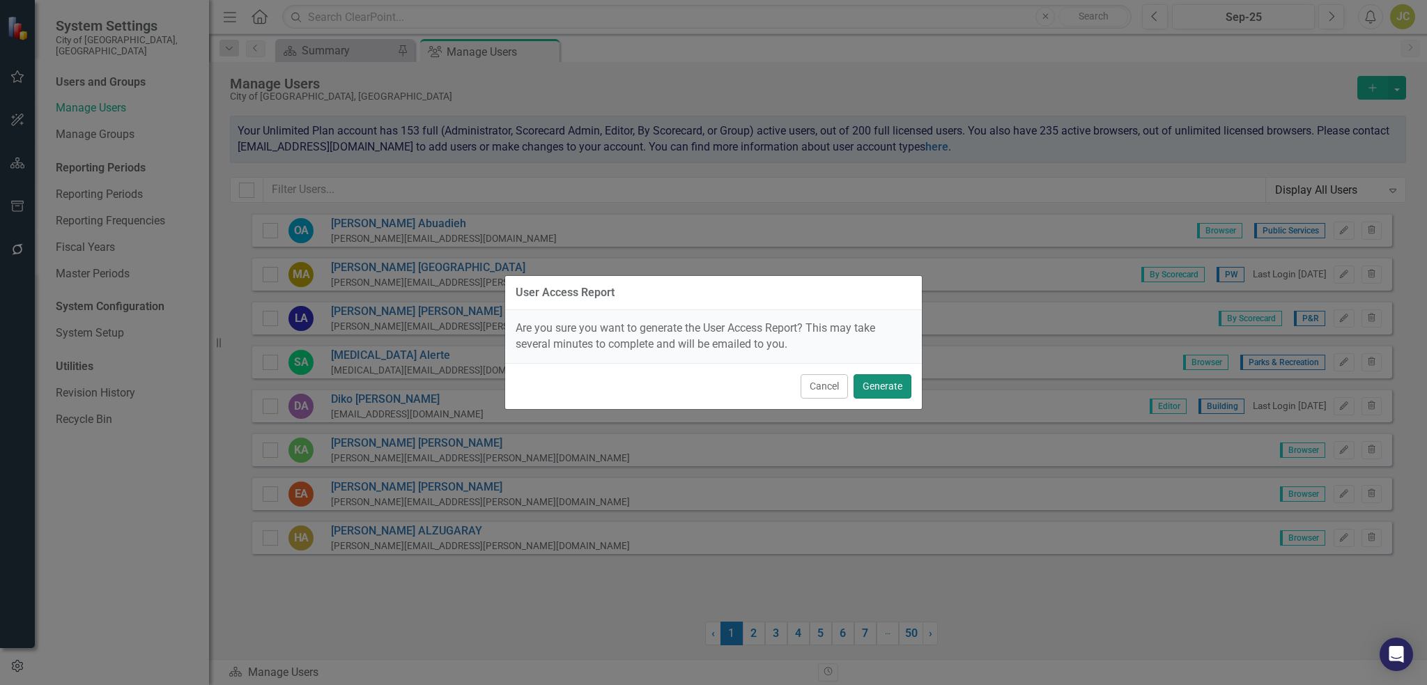
click at [885, 386] on button "Generate" at bounding box center [882, 386] width 58 height 24
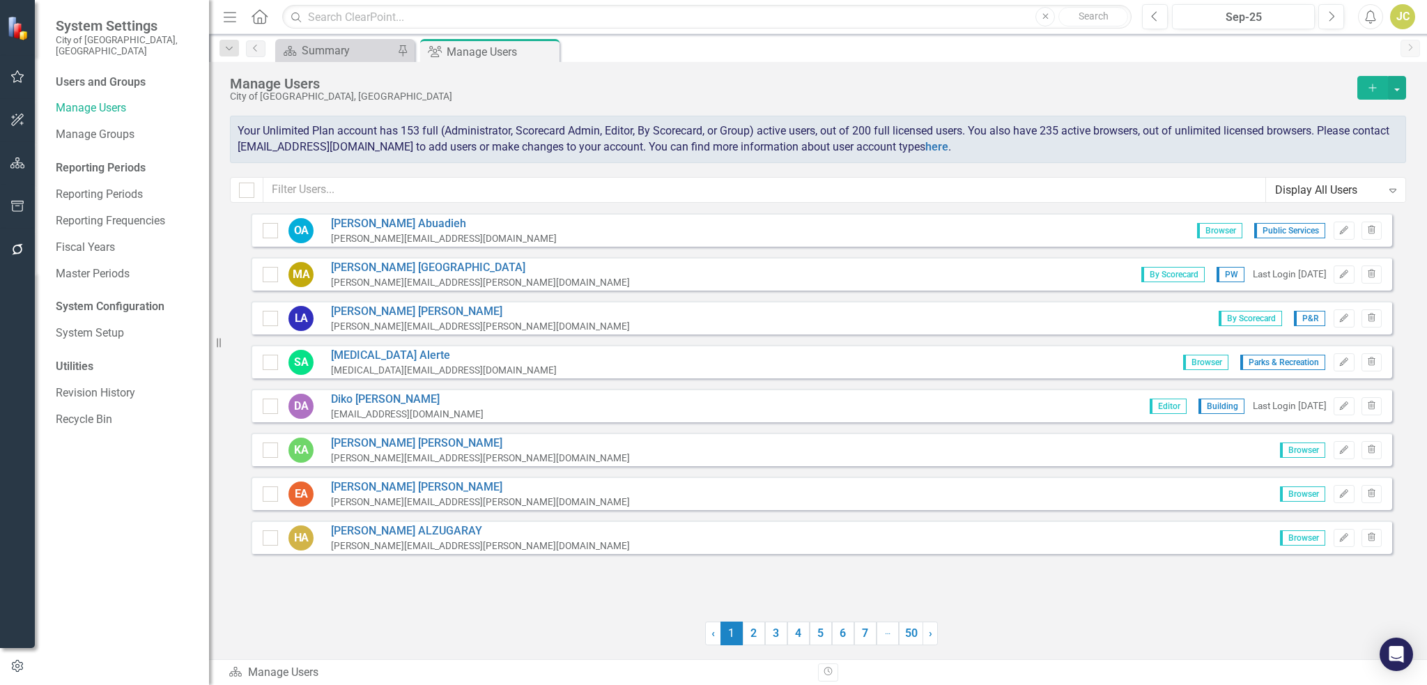
click at [1400, 22] on div "JC" at bounding box center [1402, 16] width 25 height 25
click at [1370, 15] on icon "Alerts" at bounding box center [1370, 17] width 15 height 14
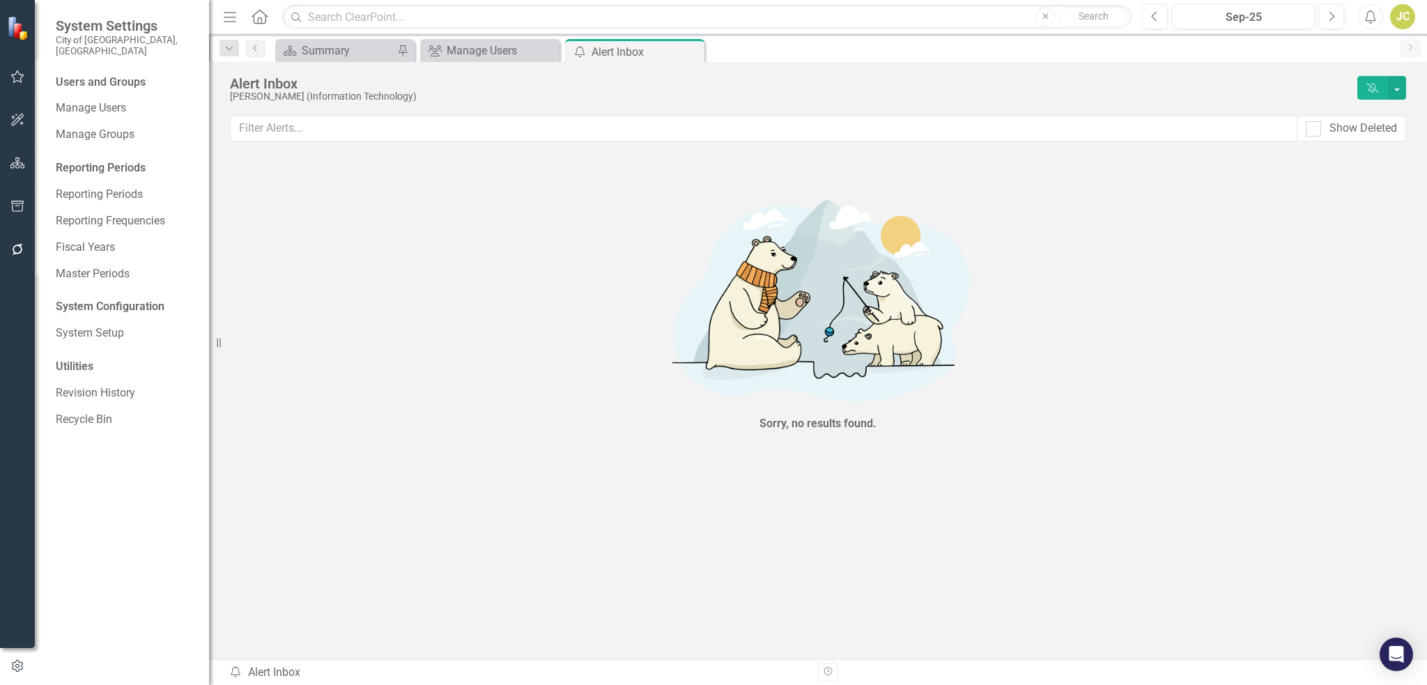
click at [1399, 17] on div "JC" at bounding box center [1402, 16] width 25 height 25
click at [1165, 81] on div "Alert Inbox" at bounding box center [790, 83] width 1120 height 15
drag, startPoint x: 1150, startPoint y: 86, endPoint x: 1159, endPoint y: 88, distance: 9.5
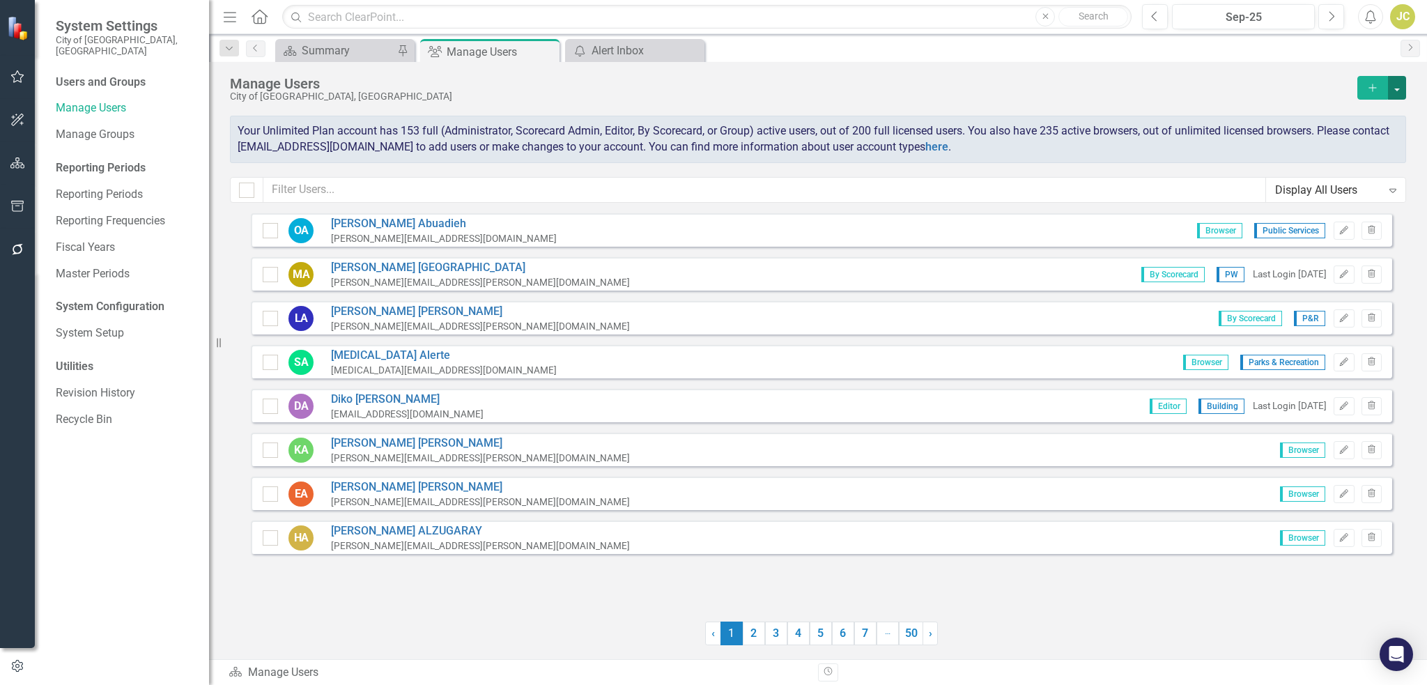
click at [1399, 89] on button "button" at bounding box center [1397, 88] width 18 height 24
click at [1167, 91] on div "City of [GEOGRAPHIC_DATA], [GEOGRAPHIC_DATA]" at bounding box center [790, 96] width 1120 height 10
click at [928, 640] on link "› Next" at bounding box center [929, 633] width 15 height 24
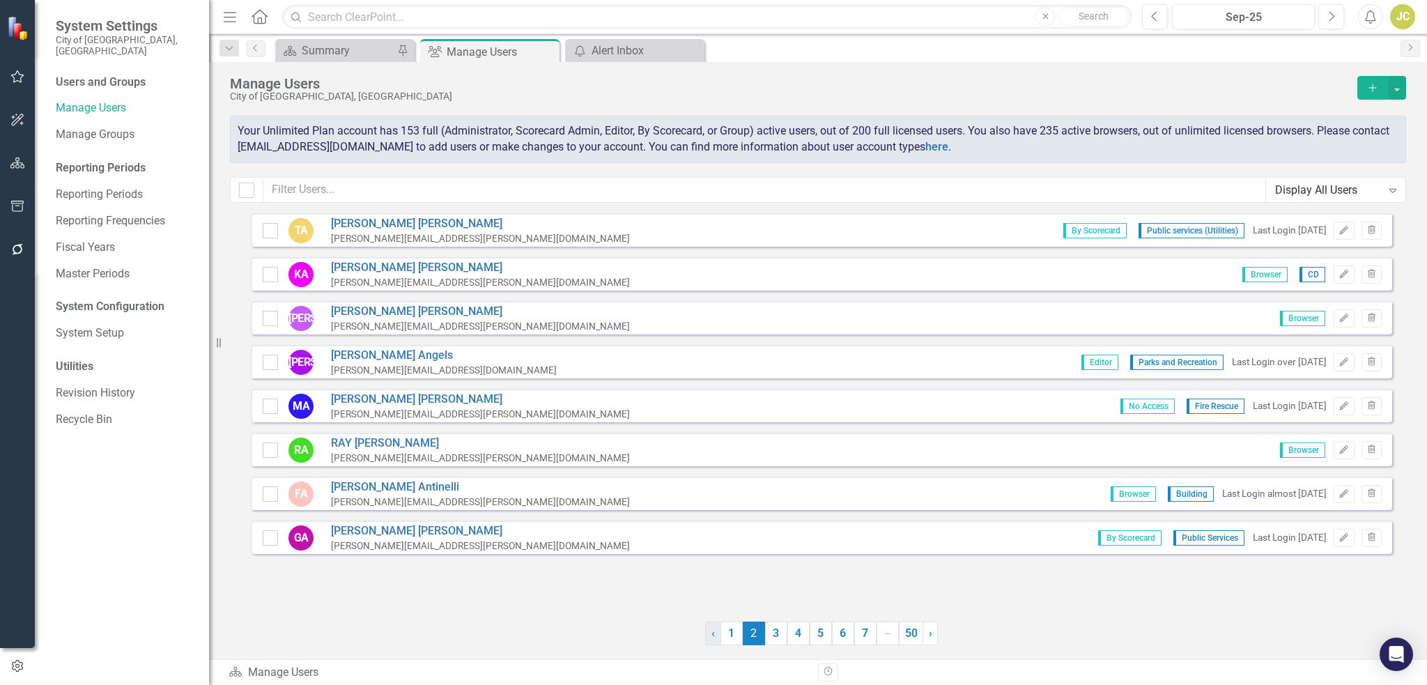
click at [708, 640] on link "‹ Previous" at bounding box center [713, 633] width 16 height 24
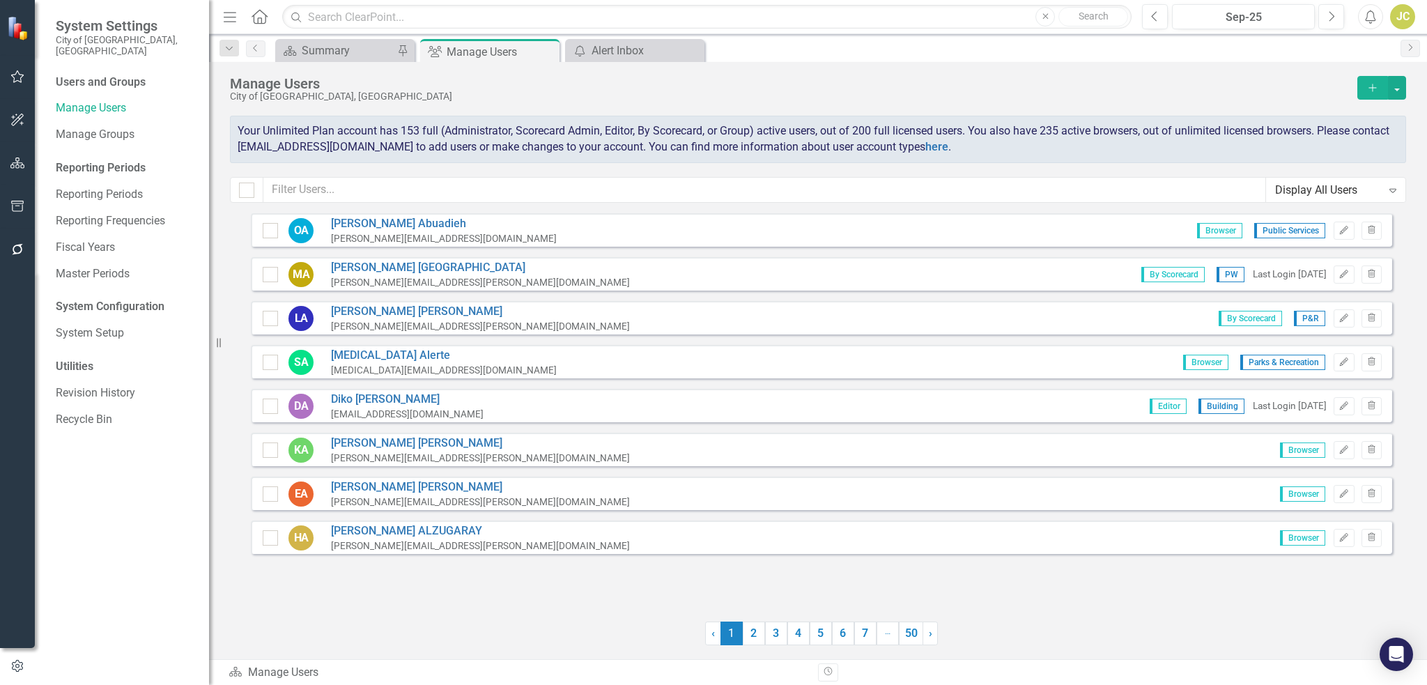
click at [823, 674] on icon "Revision History" at bounding box center [828, 671] width 10 height 8
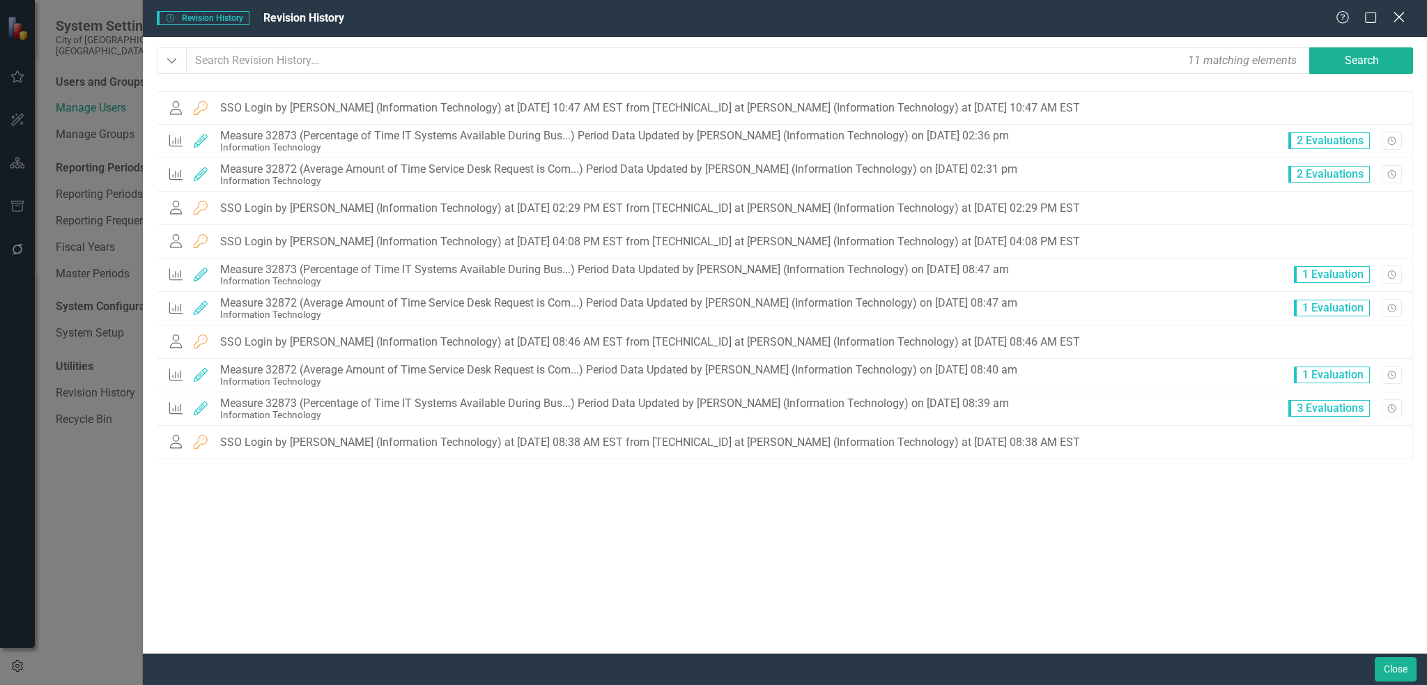
click at [1400, 18] on icon at bounding box center [1398, 17] width 10 height 10
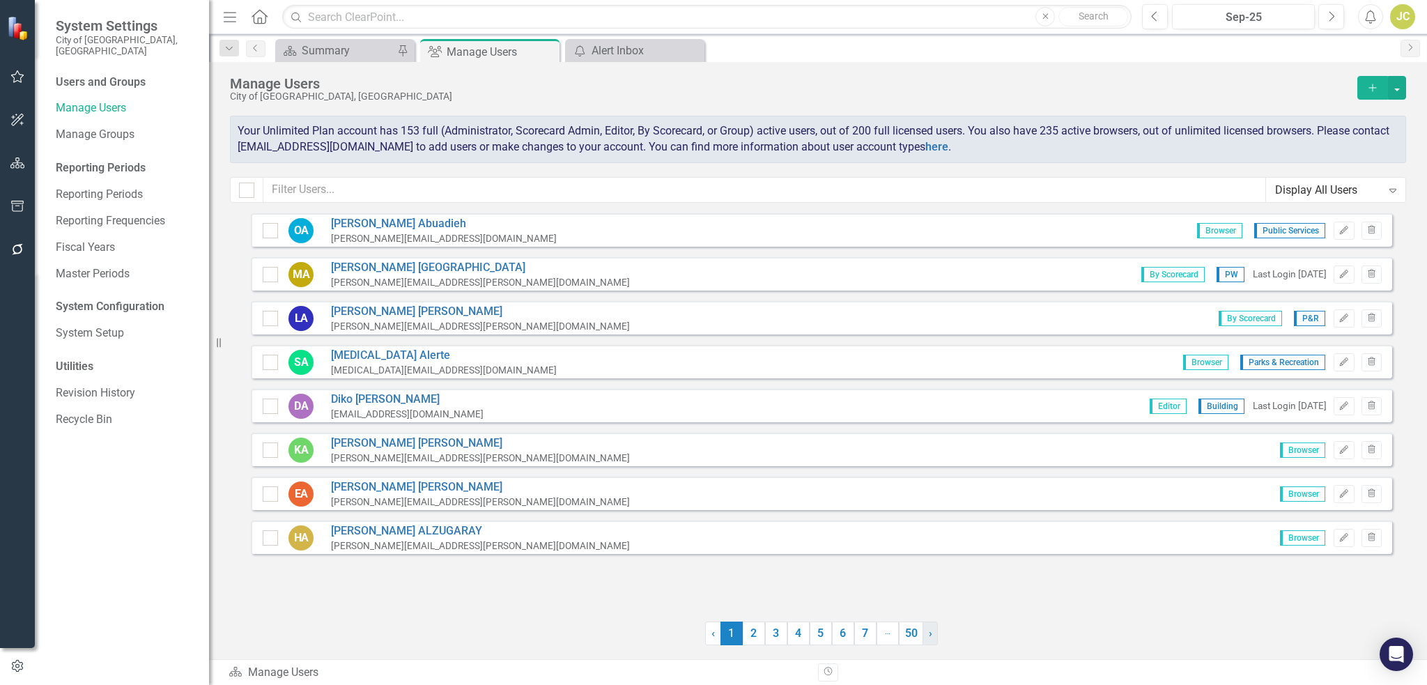
click at [935, 635] on link "› Next" at bounding box center [929, 633] width 15 height 24
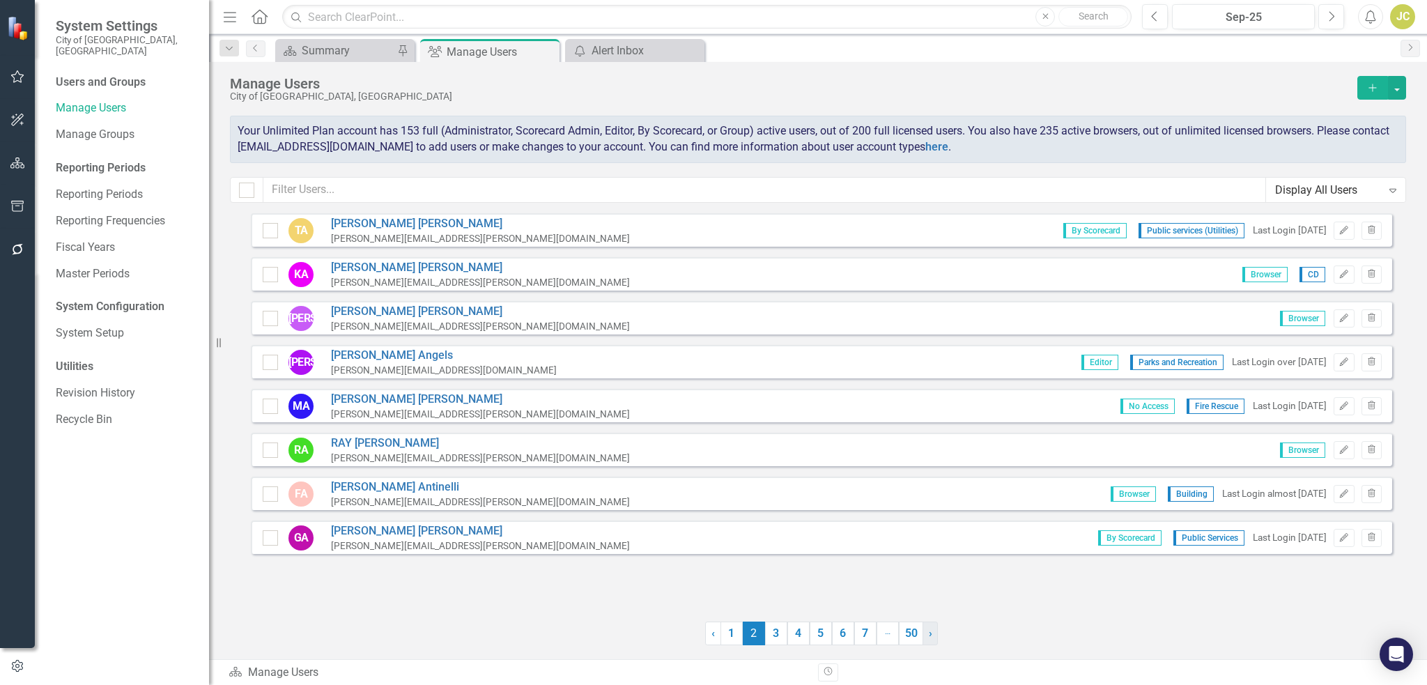
click at [935, 635] on link "› Next" at bounding box center [929, 633] width 15 height 24
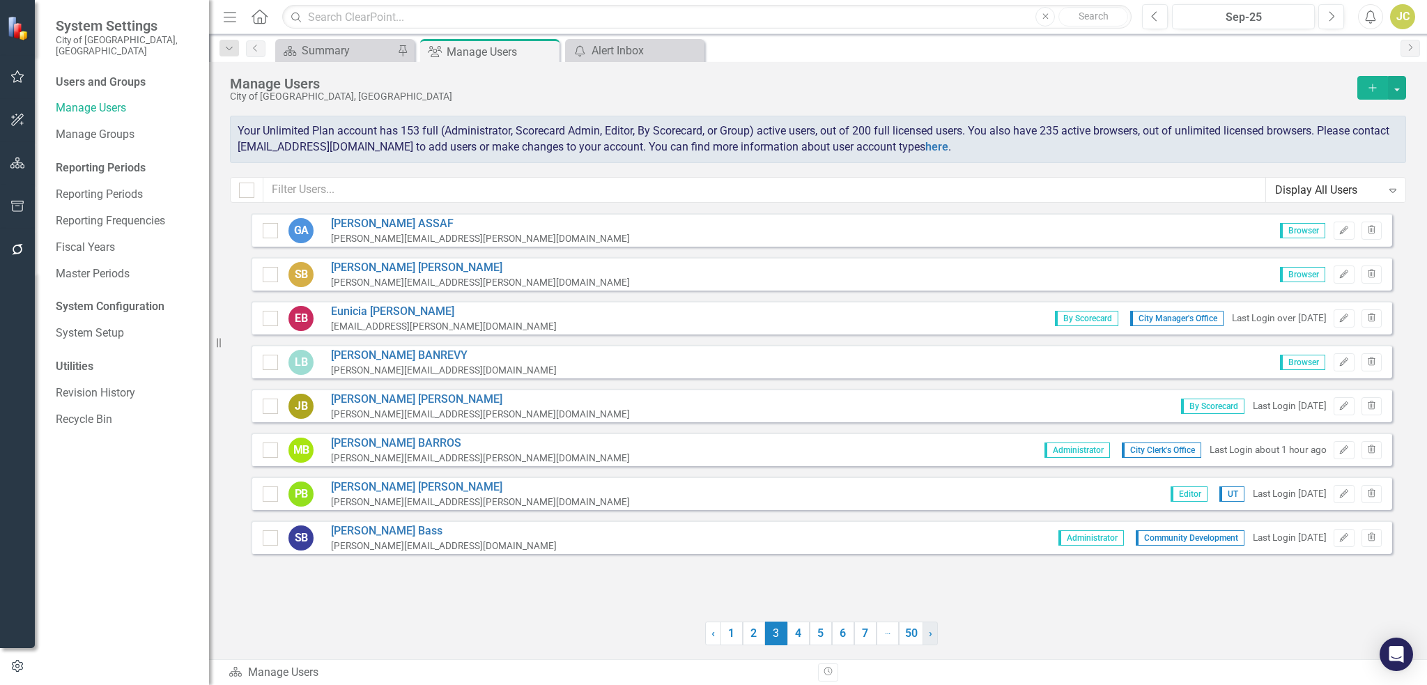
click at [935, 635] on link "› Next" at bounding box center [929, 633] width 15 height 24
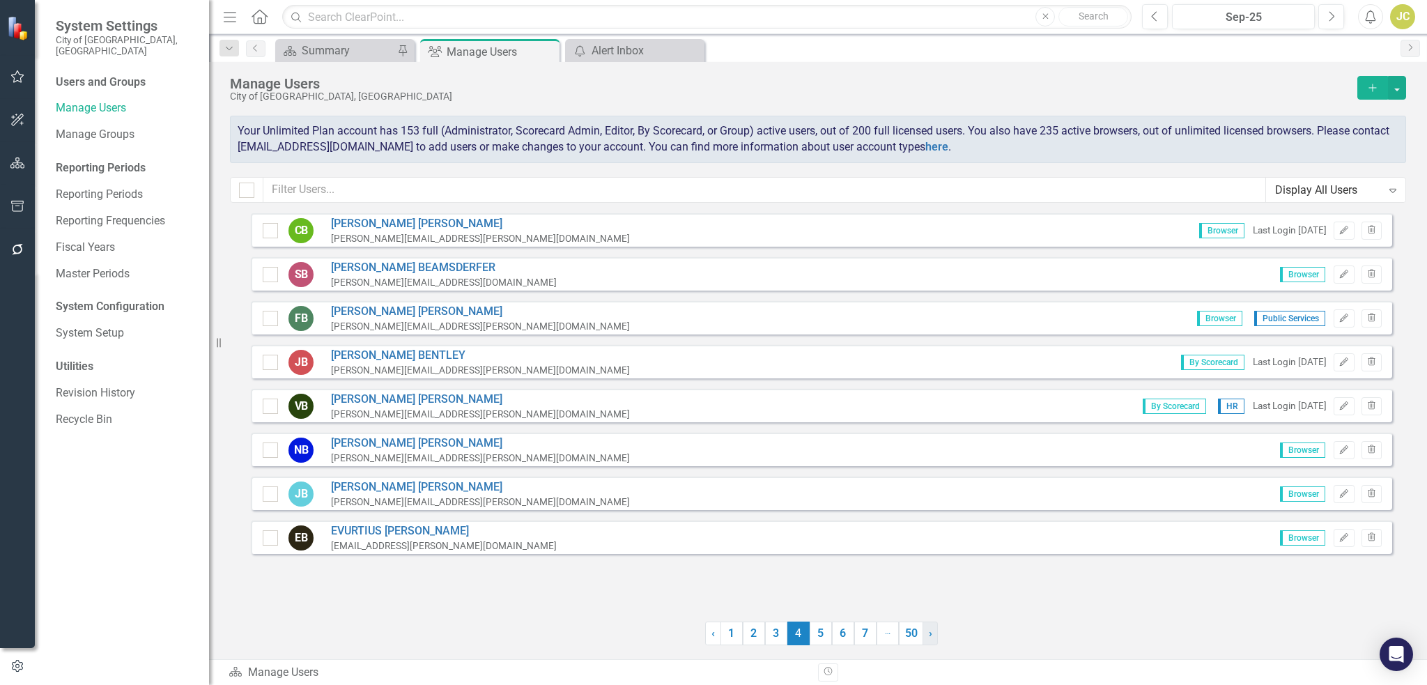
click at [935, 635] on link "› Next" at bounding box center [929, 633] width 15 height 24
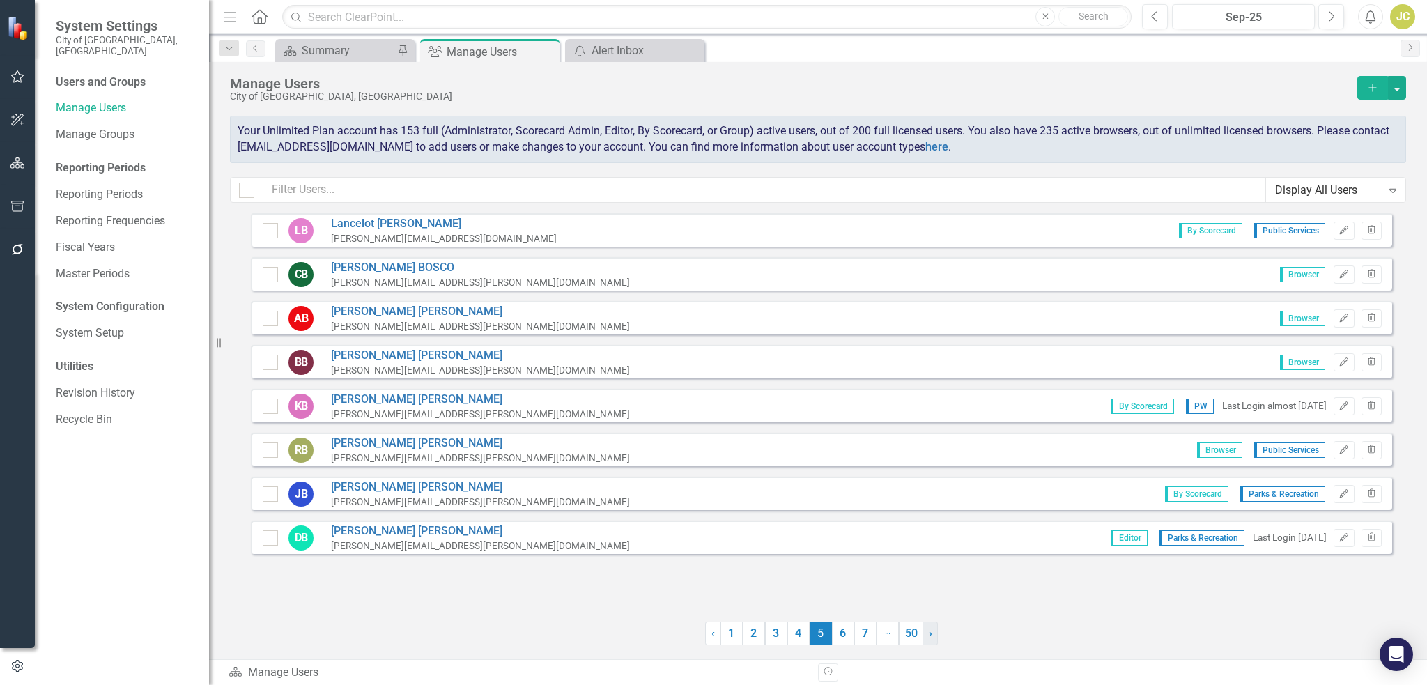
click at [935, 635] on link "› Next" at bounding box center [929, 633] width 15 height 24
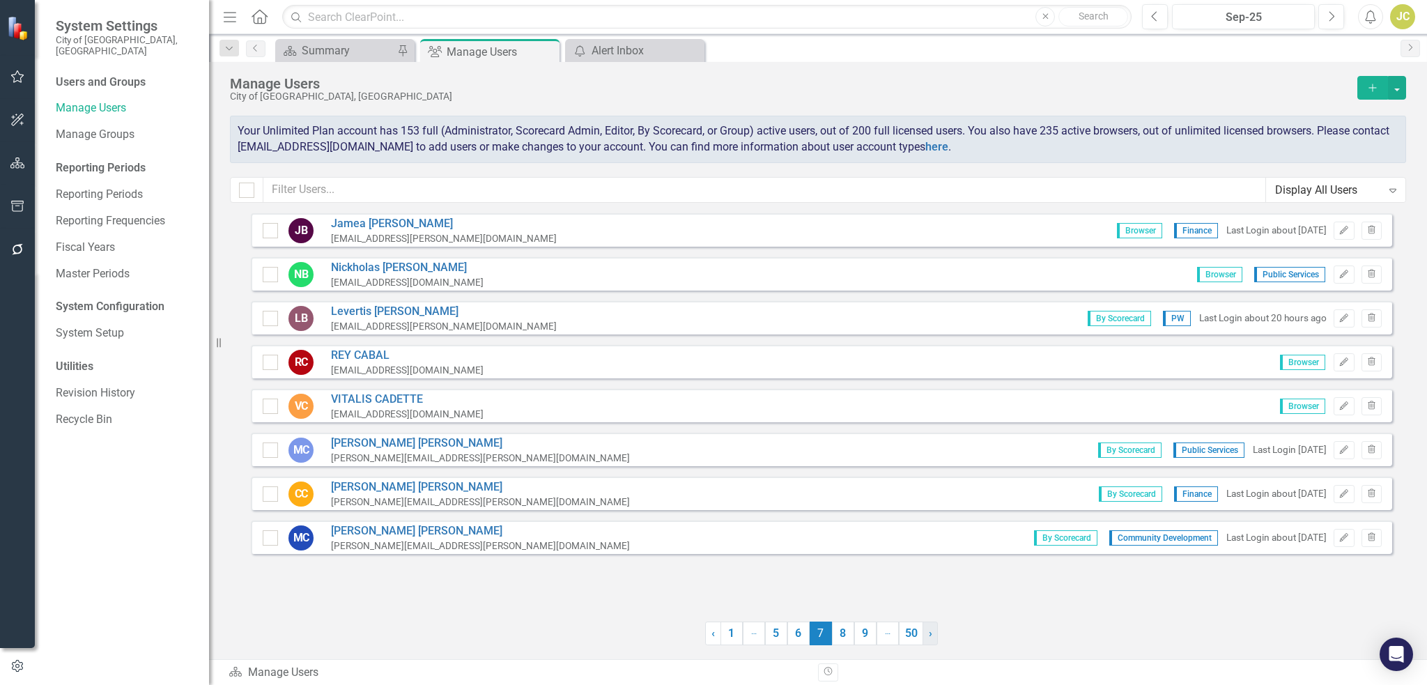
click at [935, 635] on link "› Next" at bounding box center [929, 633] width 15 height 24
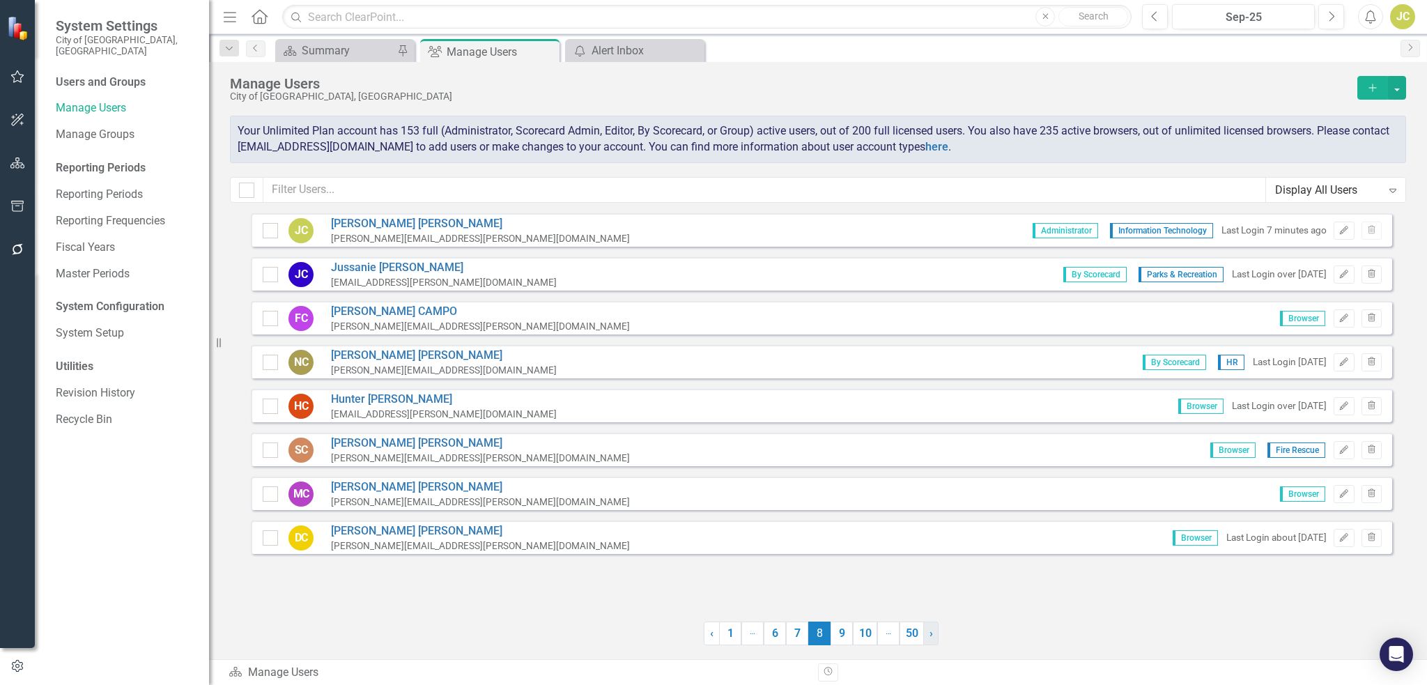
click at [935, 635] on link "› Next" at bounding box center [930, 633] width 15 height 24
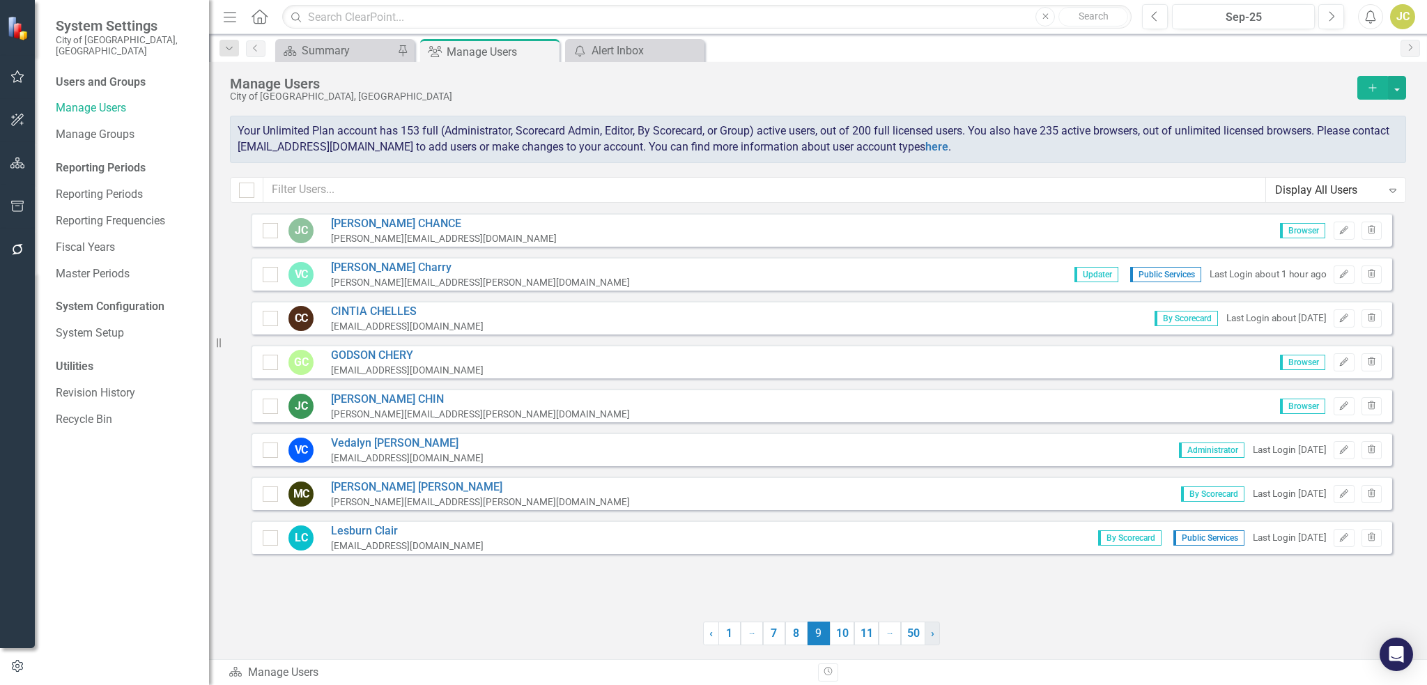
click at [935, 635] on link "› Next" at bounding box center [931, 633] width 15 height 24
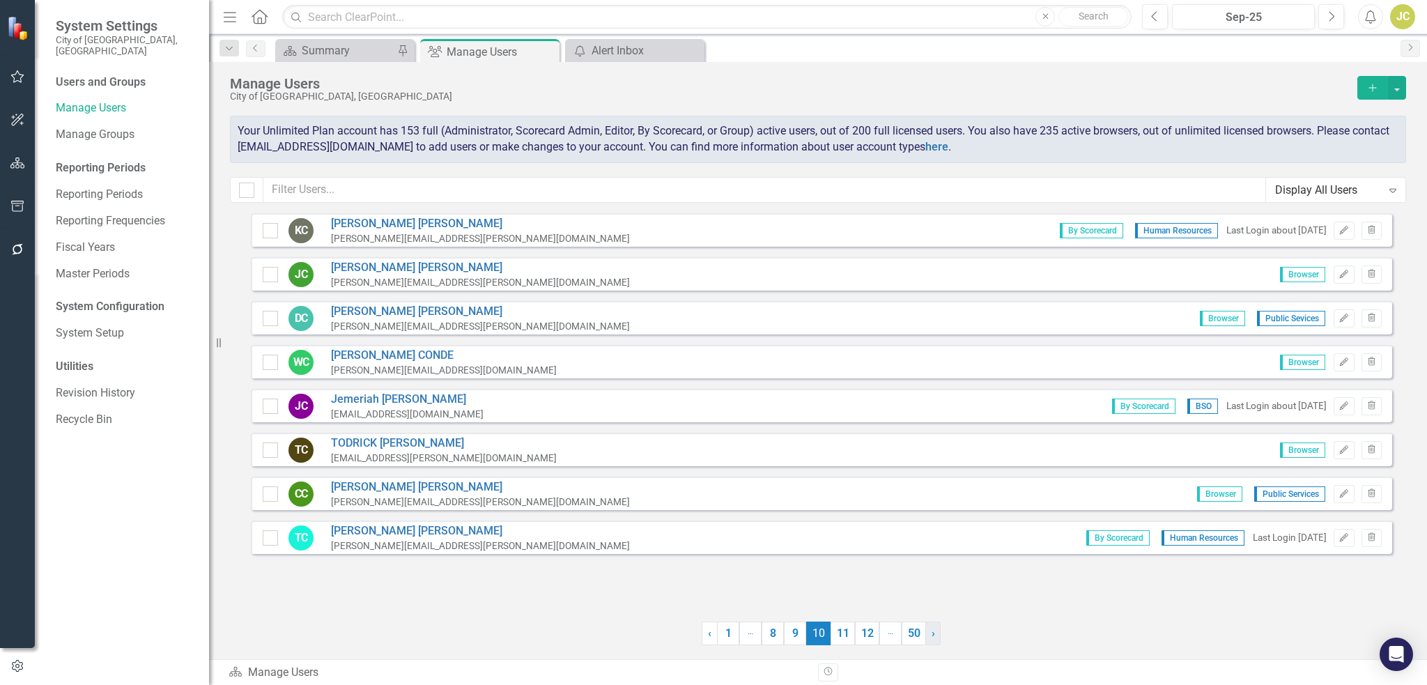
click at [935, 635] on span "›" at bounding box center [932, 632] width 3 height 13
